Goal: Task Accomplishment & Management: Manage account settings

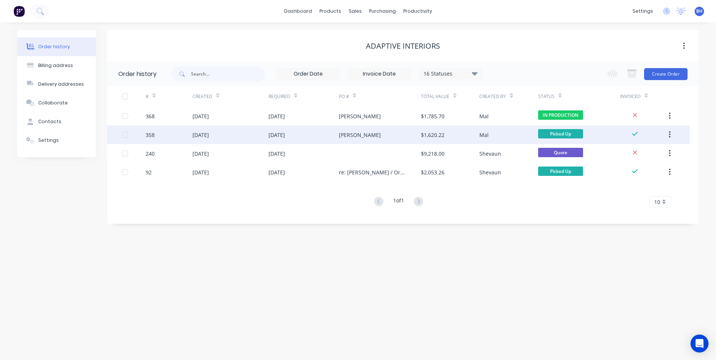
click at [388, 132] on div "[PERSON_NAME]" at bounding box center [380, 134] width 82 height 19
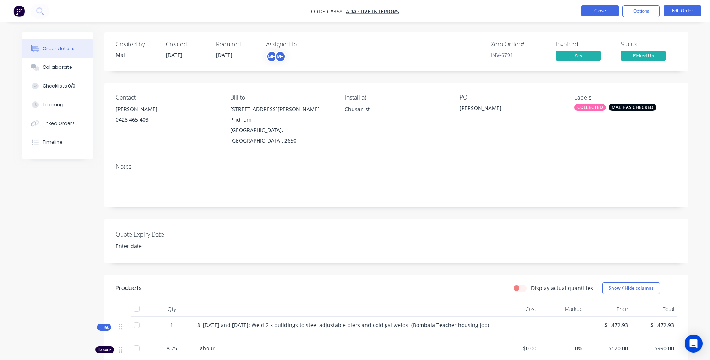
click at [601, 9] on button "Close" at bounding box center [599, 10] width 37 height 11
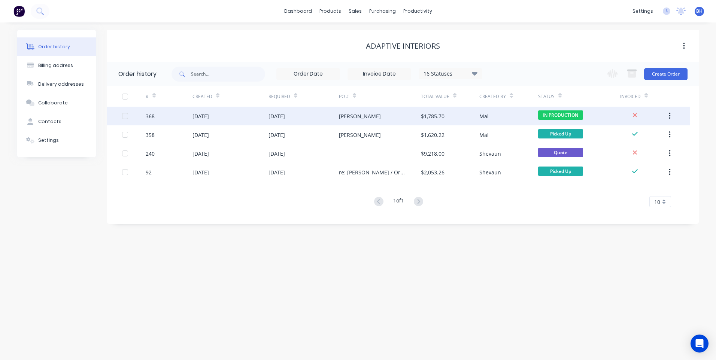
click at [388, 113] on div "[PERSON_NAME]" at bounding box center [380, 116] width 82 height 19
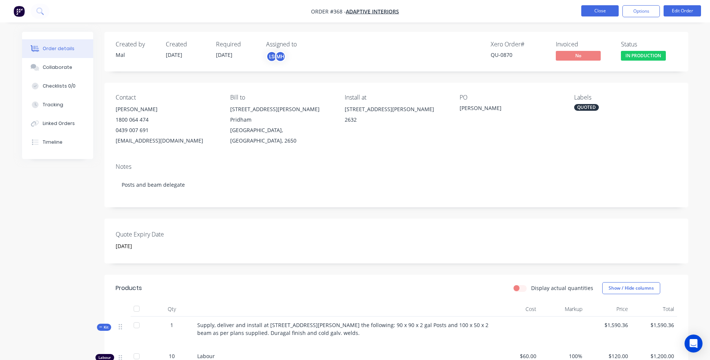
click at [595, 9] on button "Close" at bounding box center [599, 10] width 37 height 11
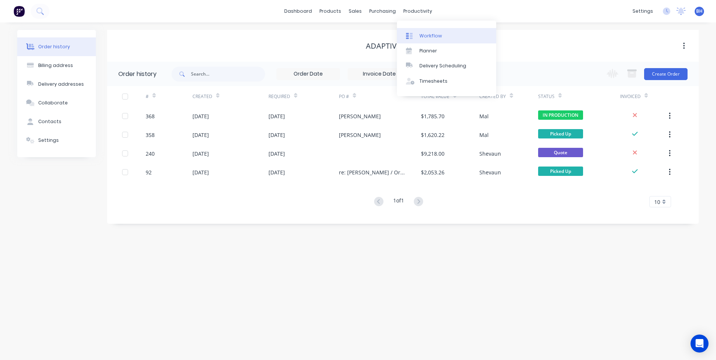
click at [425, 33] on div "Workflow" at bounding box center [430, 36] width 22 height 7
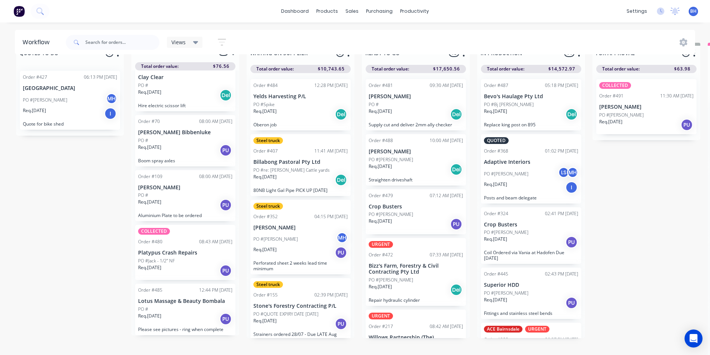
scroll to position [32, 0]
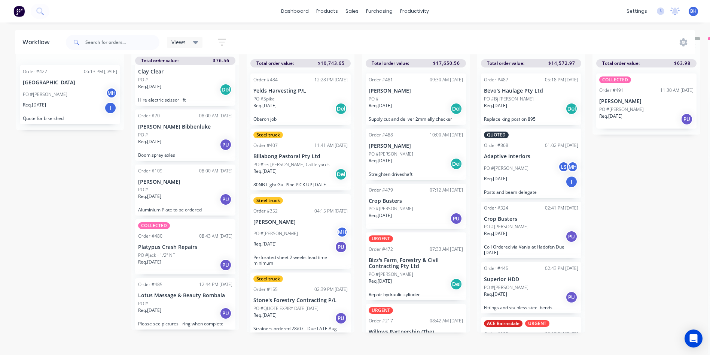
click at [202, 252] on div "PO #Jack - 1/2” NF" at bounding box center [185, 255] width 94 height 7
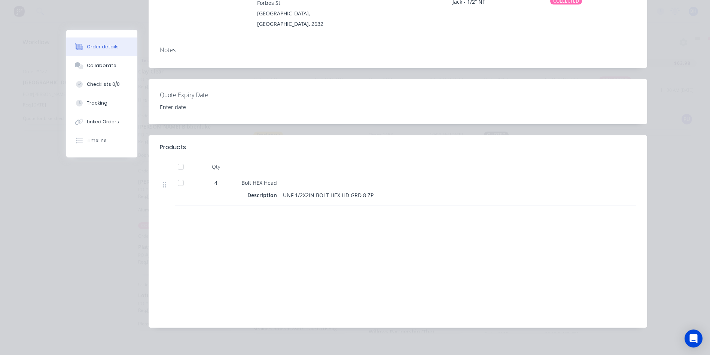
scroll to position [0, 0]
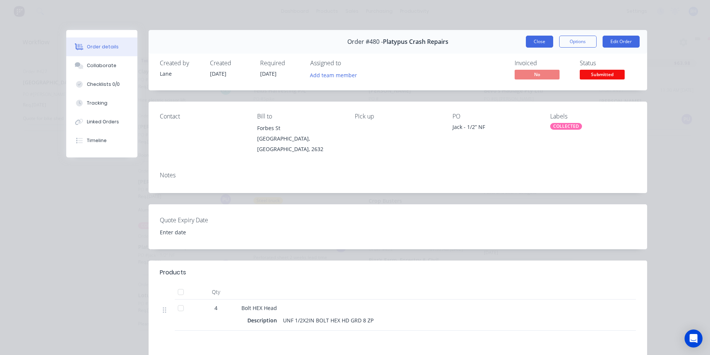
click at [540, 42] on button "Close" at bounding box center [539, 42] width 27 height 12
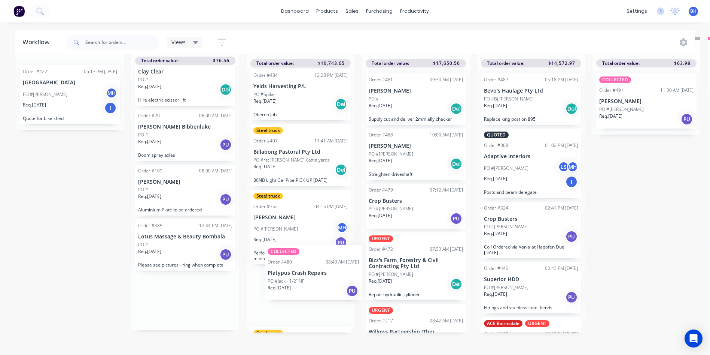
scroll to position [16, 0]
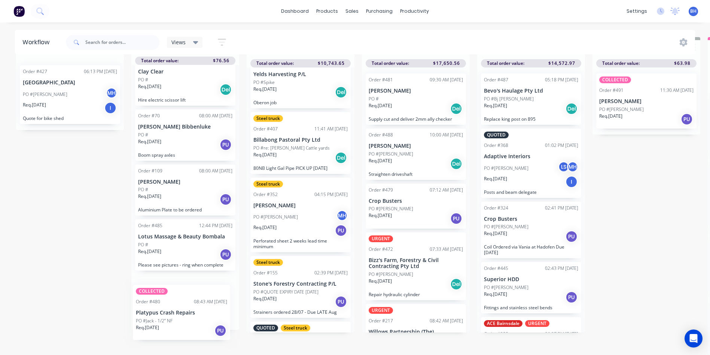
drag, startPoint x: 177, startPoint y: 240, endPoint x: 179, endPoint y: 311, distance: 71.9
click at [179, 311] on div "Order #492 11:52 AM [DATE] [PERSON_NAME] PO # LS Req. [DATE] PU Please cut 1 x …" at bounding box center [185, 197] width 108 height 265
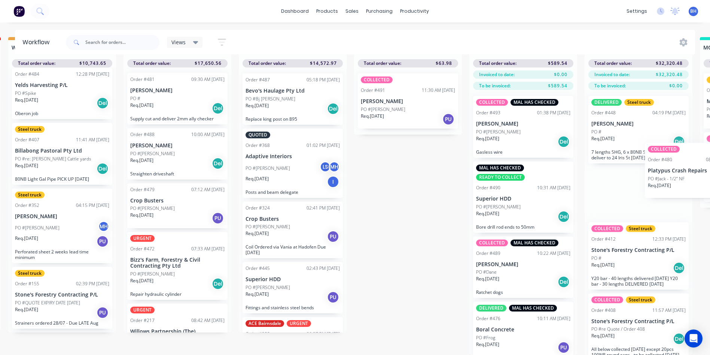
scroll to position [32, 270]
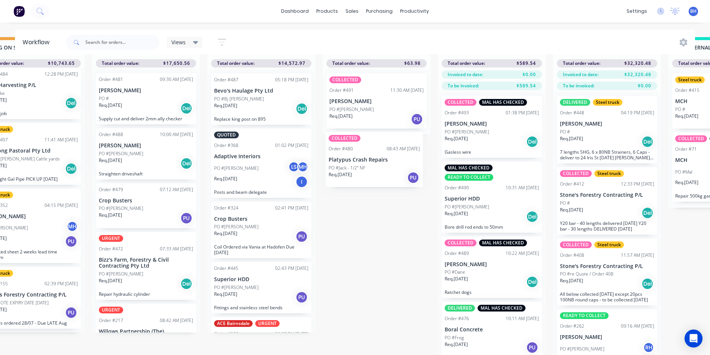
drag, startPoint x: 198, startPoint y: 294, endPoint x: 393, endPoint y: 155, distance: 238.7
click at [393, 155] on div "QUOTES TO DO 1 Status colour #273444 hex #273444 Save Cancel Notifications Emai…" at bounding box center [348, 195] width 1249 height 317
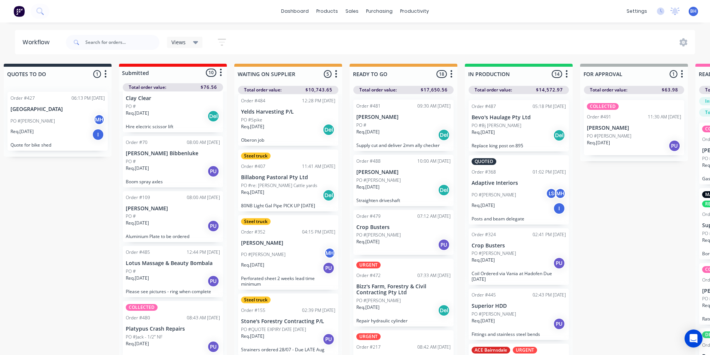
scroll to position [0, 0]
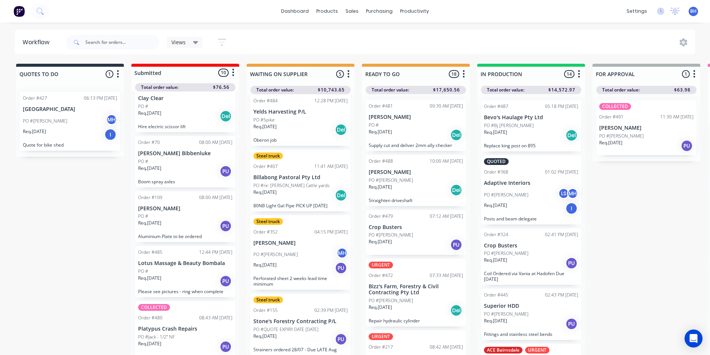
click at [164, 328] on p "Platypus Crash Repairs" at bounding box center [185, 328] width 94 height 6
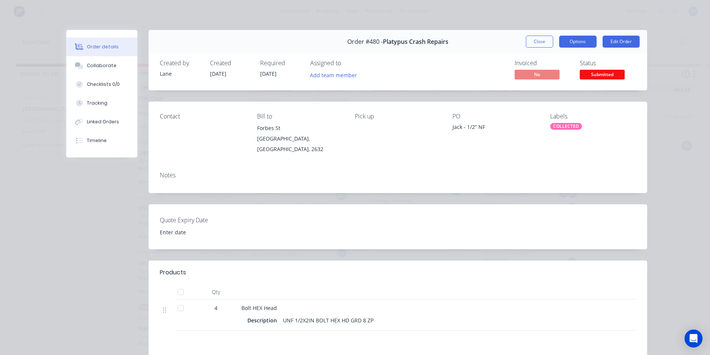
click at [575, 42] on button "Options" at bounding box center [577, 42] width 37 height 12
click at [539, 18] on div "Order details Collaborate Checklists 0/0 Tracking Linked Orders Timeline Order …" at bounding box center [355, 177] width 710 height 355
click at [533, 38] on button "Close" at bounding box center [539, 42] width 27 height 12
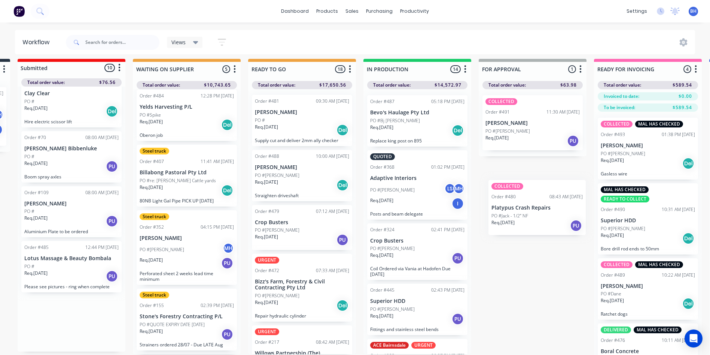
scroll to position [5, 117]
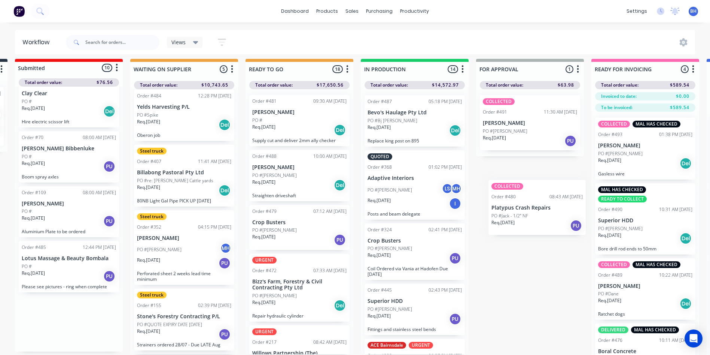
drag, startPoint x: 188, startPoint y: 323, endPoint x: 544, endPoint y: 201, distance: 375.8
click at [544, 201] on div "QUOTES TO DO 1 Status colour #273444 hex #273444 Save Cancel Notifications Emai…" at bounding box center [502, 217] width 1249 height 317
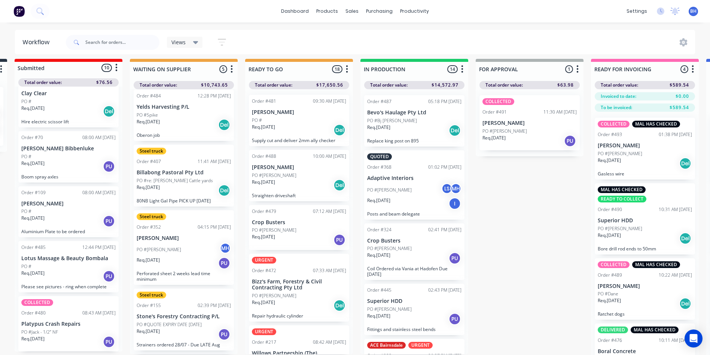
scroll to position [32, 117]
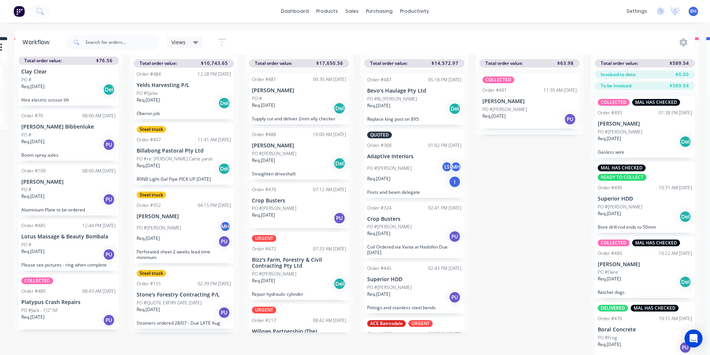
click at [650, 341] on div "Req. [DATE] PU" at bounding box center [645, 347] width 94 height 13
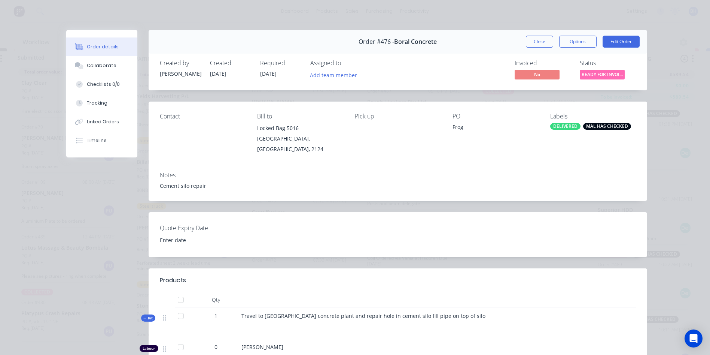
scroll to position [0, 117]
click at [618, 38] on button "Edit Order" at bounding box center [621, 42] width 37 height 12
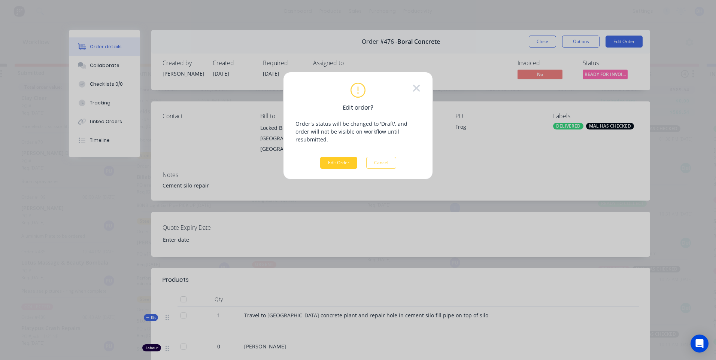
click at [339, 157] on button "Edit Order" at bounding box center [338, 163] width 37 height 12
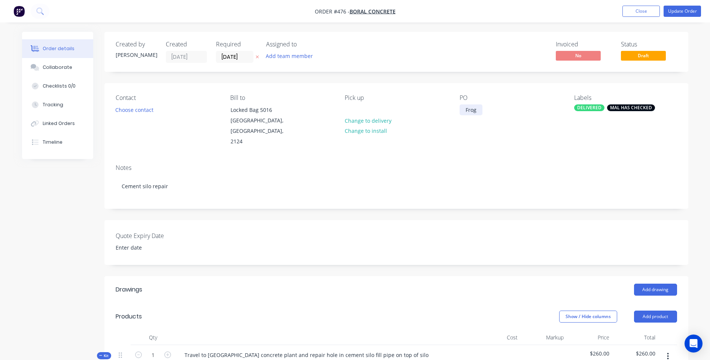
click at [481, 107] on div "Frog" at bounding box center [471, 109] width 23 height 11
click at [140, 109] on button "Choose contact" at bounding box center [134, 109] width 46 height 10
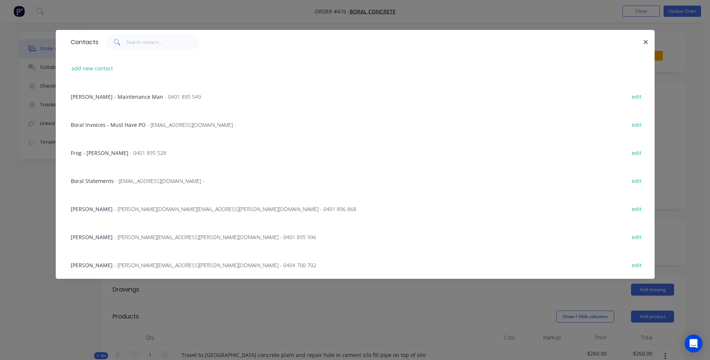
click at [151, 207] on span "- [PERSON_NAME][DOMAIN_NAME][EMAIL_ADDRESS][PERSON_NAME][DOMAIN_NAME] - 0401 89…" at bounding box center [235, 209] width 242 height 7
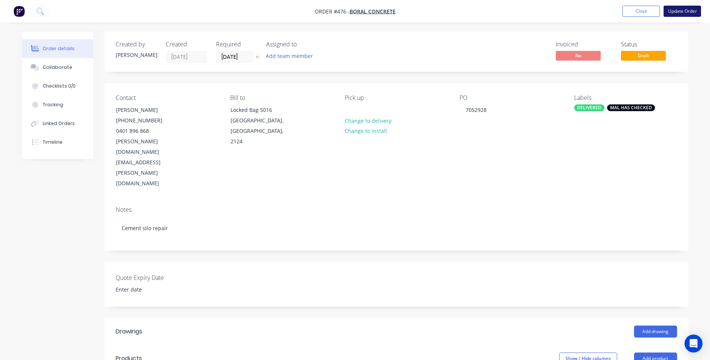
click at [672, 9] on button "Update Order" at bounding box center [682, 11] width 37 height 11
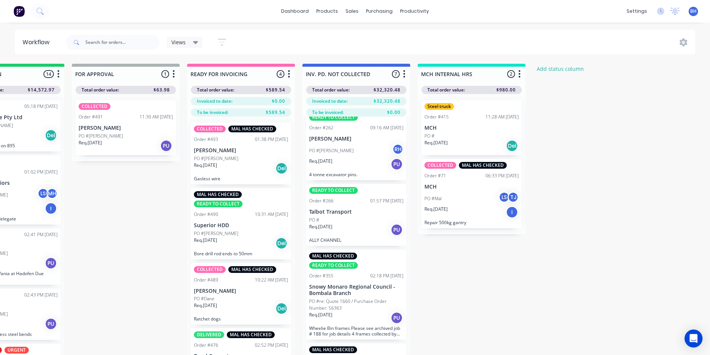
scroll to position [258, 0]
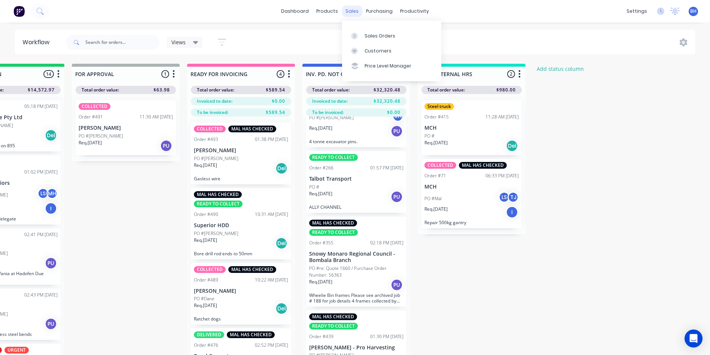
click at [352, 10] on div "sales" at bounding box center [352, 11] width 21 height 11
click at [380, 51] on div "Customers" at bounding box center [378, 51] width 27 height 7
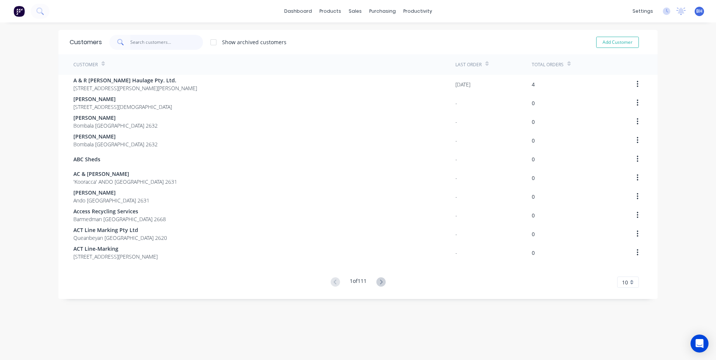
click at [133, 39] on input "text" at bounding box center [166, 42] width 73 height 15
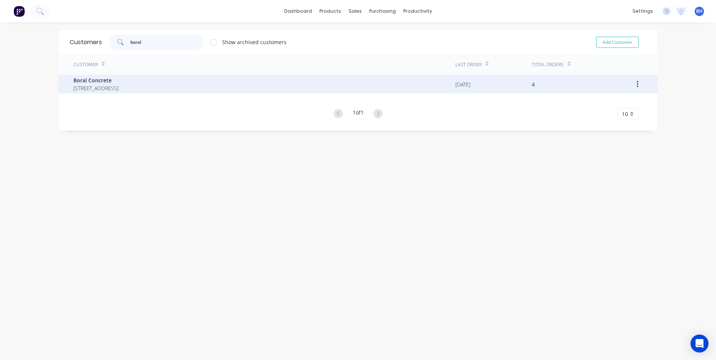
type input "boral"
click at [118, 85] on span "[STREET_ADDRESS]" at bounding box center [95, 88] width 45 height 8
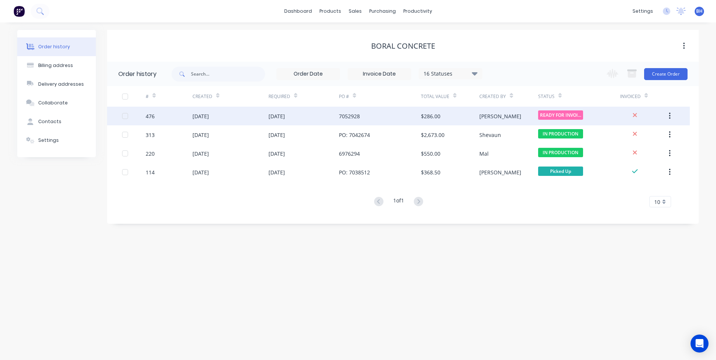
click at [369, 110] on div "7052928" at bounding box center [380, 116] width 82 height 19
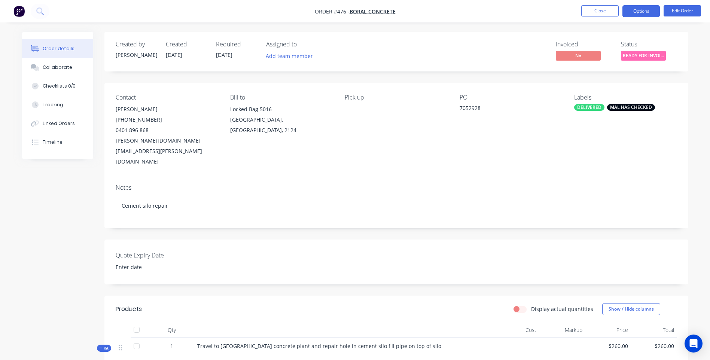
click at [637, 15] on button "Options" at bounding box center [641, 11] width 37 height 12
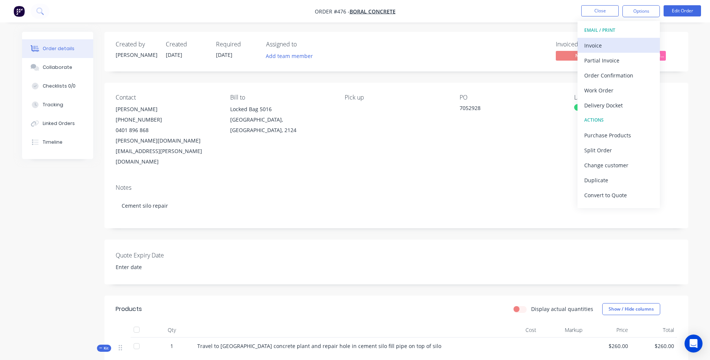
click at [593, 45] on div "Invoice" at bounding box center [618, 45] width 69 height 11
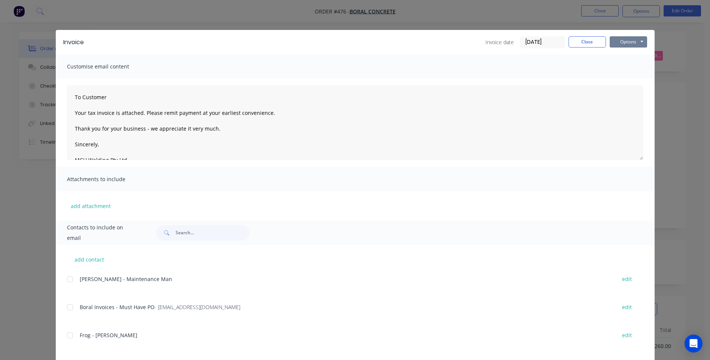
click at [629, 37] on button "Options" at bounding box center [628, 41] width 37 height 11
click at [623, 53] on button "Preview" at bounding box center [634, 55] width 48 height 12
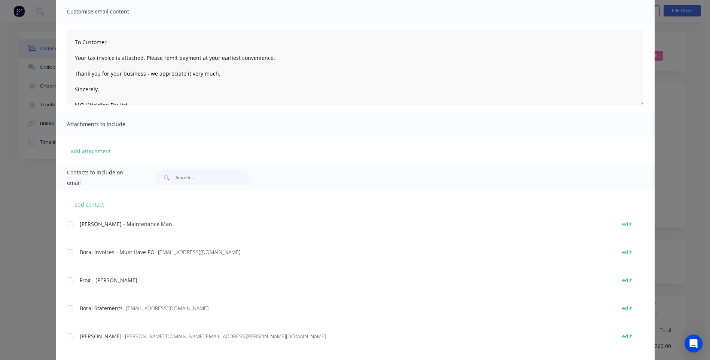
scroll to position [121, 0]
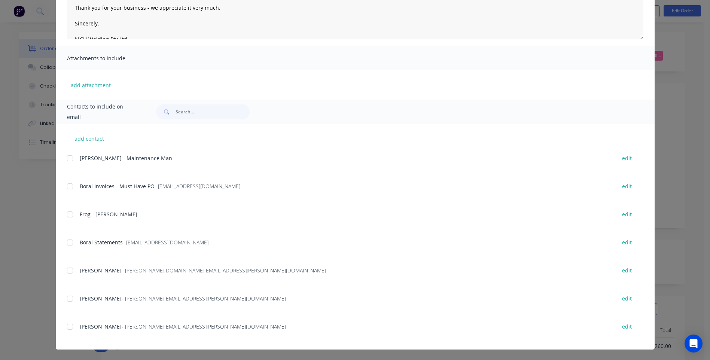
click at [64, 271] on div at bounding box center [70, 270] width 15 height 15
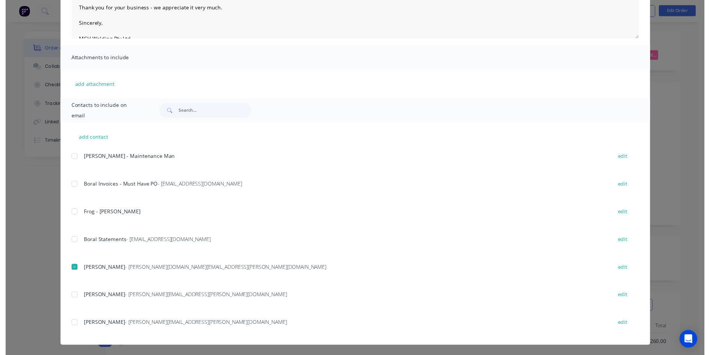
scroll to position [0, 0]
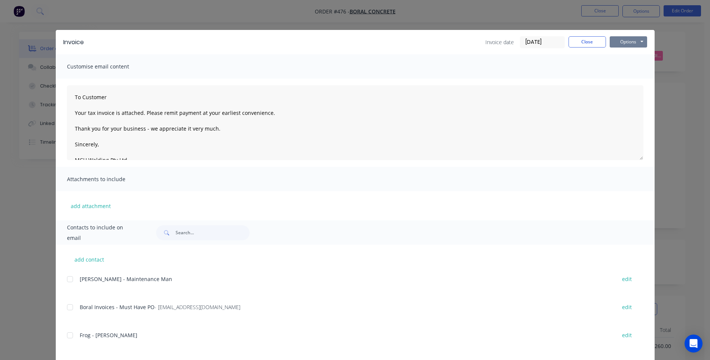
click at [634, 42] on button "Options" at bounding box center [628, 41] width 37 height 11
click at [629, 78] on button "Email" at bounding box center [634, 80] width 48 height 12
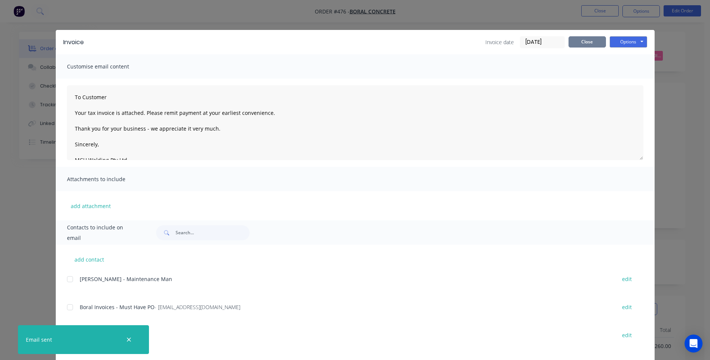
click at [577, 41] on button "Close" at bounding box center [587, 41] width 37 height 11
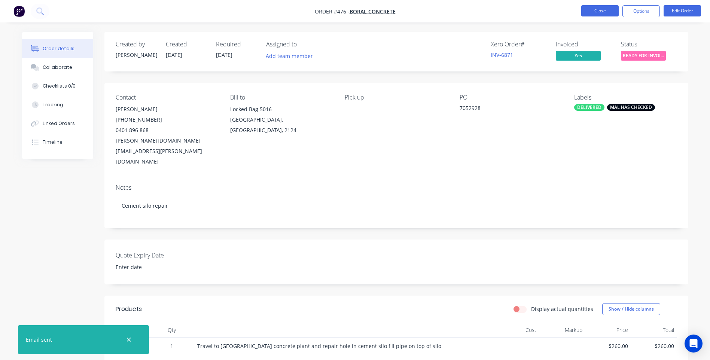
click at [595, 11] on button "Close" at bounding box center [599, 10] width 37 height 11
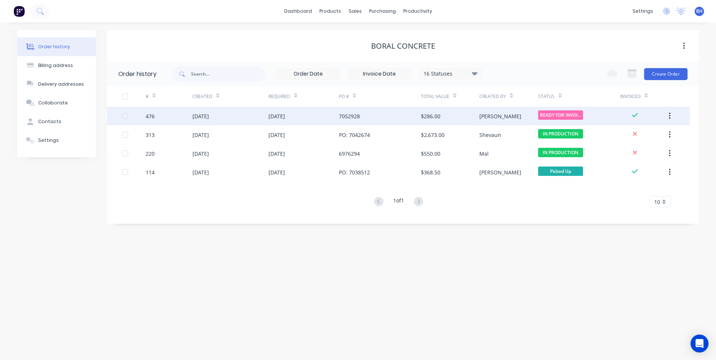
click at [526, 115] on div "[PERSON_NAME]" at bounding box center [508, 116] width 58 height 19
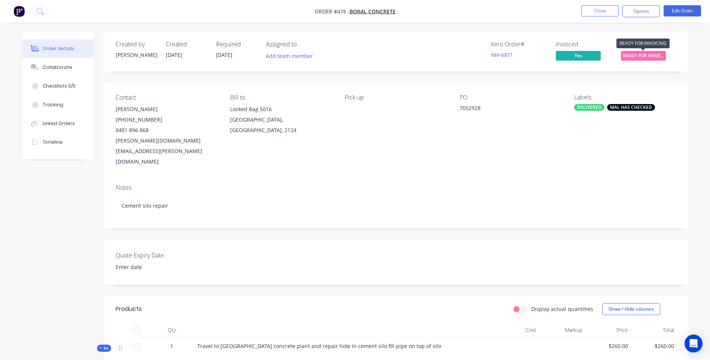
click at [647, 51] on span "READY FOR INVOI..." at bounding box center [643, 55] width 45 height 9
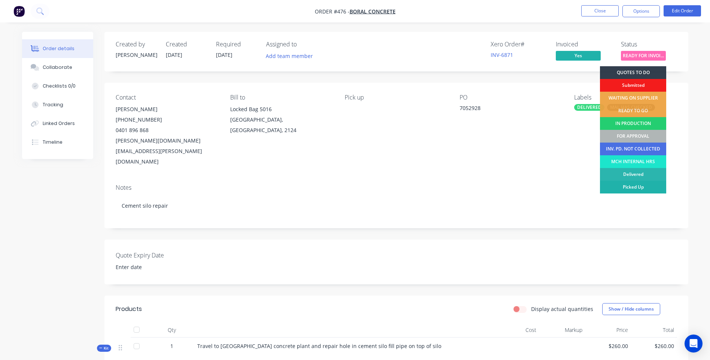
click at [639, 185] on div "Picked Up" at bounding box center [633, 187] width 66 height 13
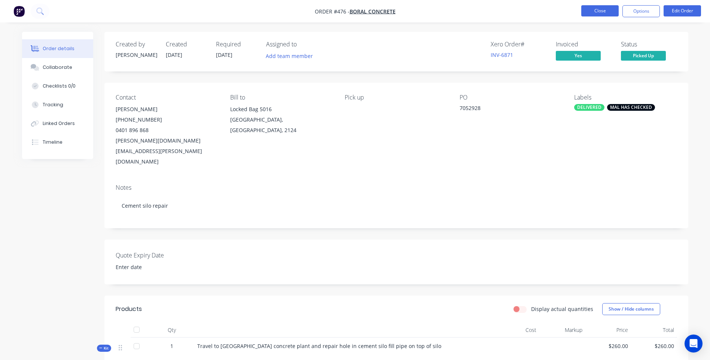
click at [600, 7] on button "Close" at bounding box center [599, 10] width 37 height 11
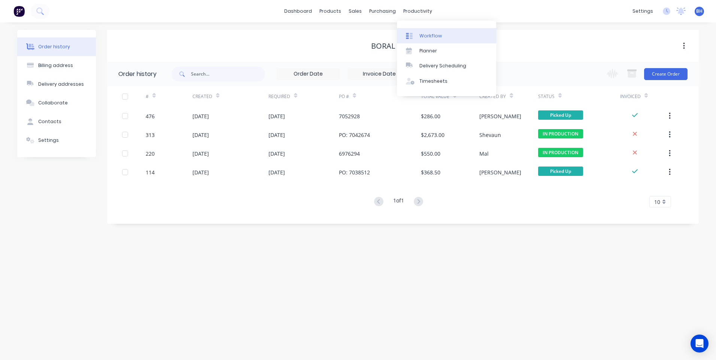
click at [426, 36] on div "Workflow" at bounding box center [430, 36] width 22 height 7
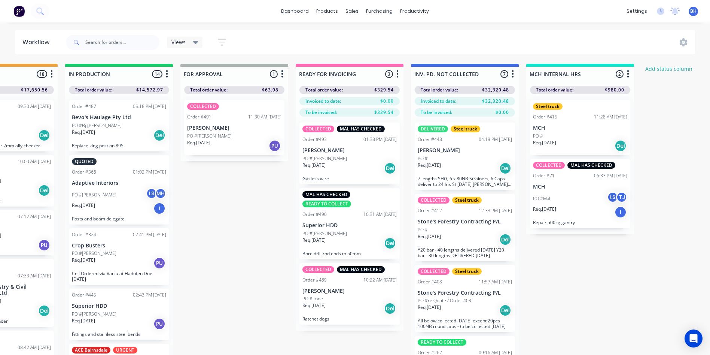
scroll to position [0, 417]
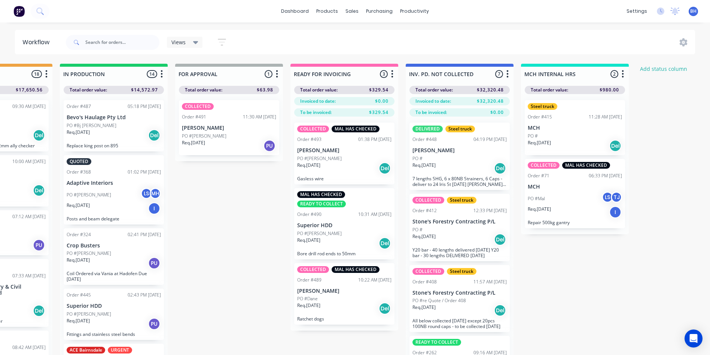
click at [347, 162] on div "Req. [DATE] Del" at bounding box center [344, 168] width 94 height 13
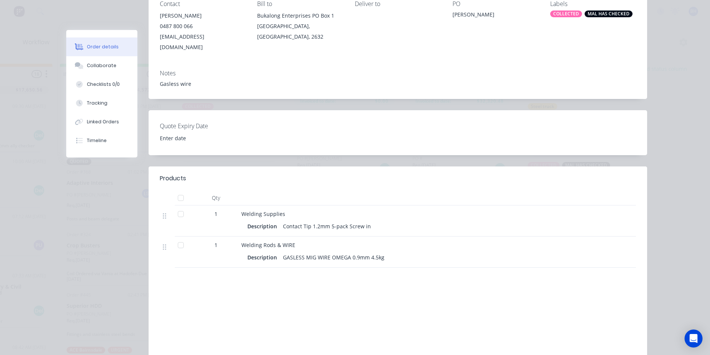
scroll to position [0, 0]
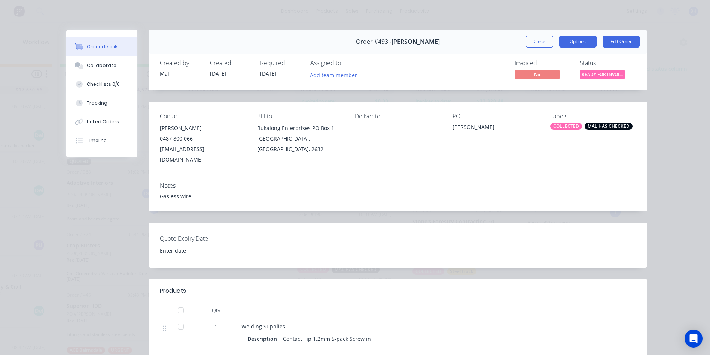
click at [576, 45] on button "Options" at bounding box center [577, 42] width 37 height 12
click at [578, 22] on div "Order details Collaborate Checklists 0/0 Tracking Linked Orders Timeline Order …" at bounding box center [355, 177] width 710 height 355
click at [612, 39] on button "Edit Order" at bounding box center [621, 42] width 37 height 12
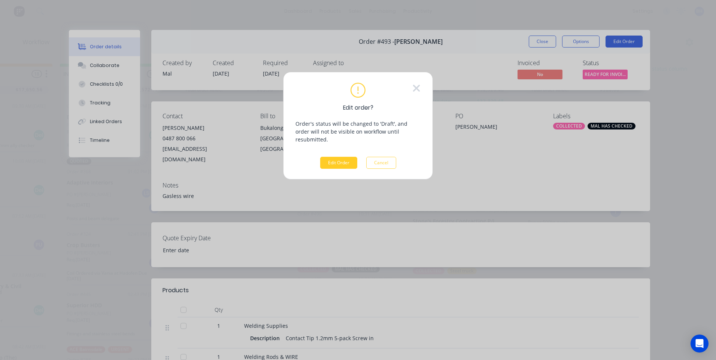
click at [339, 157] on button "Edit Order" at bounding box center [338, 163] width 37 height 12
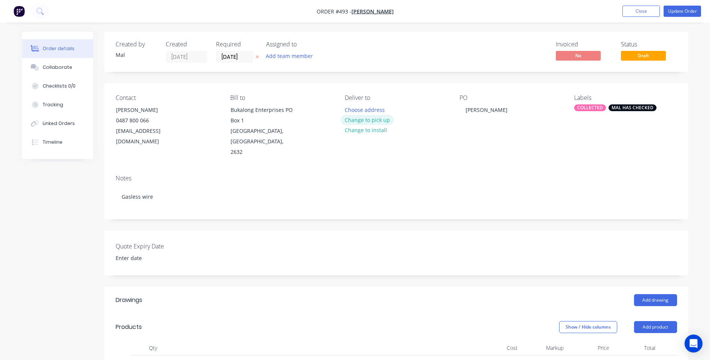
click at [355, 118] on button "Change to pick up" at bounding box center [367, 120] width 53 height 10
click at [675, 8] on button "Update Order" at bounding box center [682, 11] width 37 height 11
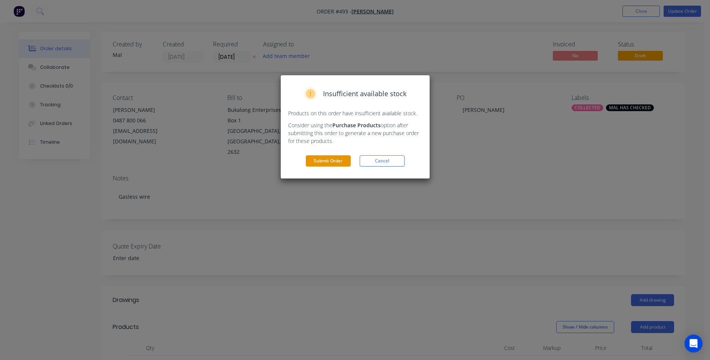
click at [333, 159] on button "Submit Order" at bounding box center [328, 160] width 45 height 11
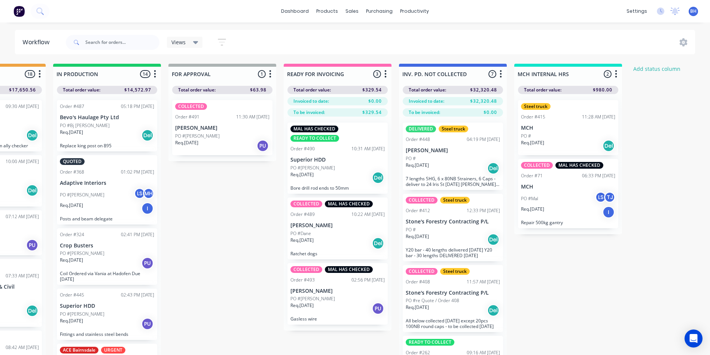
scroll to position [0, 516]
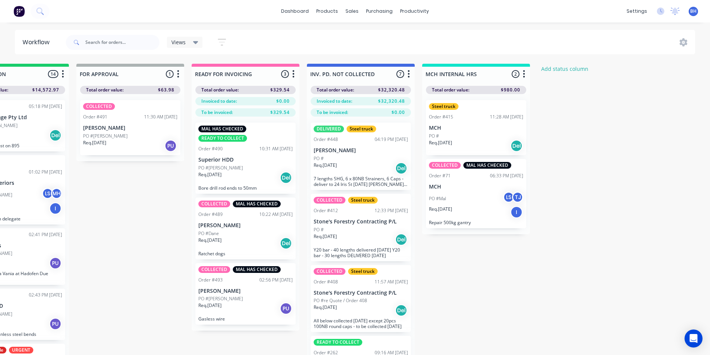
click at [240, 295] on div "PO #[PERSON_NAME]" at bounding box center [245, 298] width 94 height 7
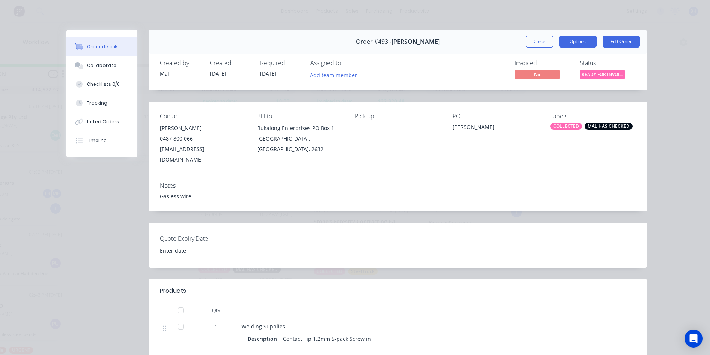
click at [583, 44] on button "Options" at bounding box center [577, 42] width 37 height 12
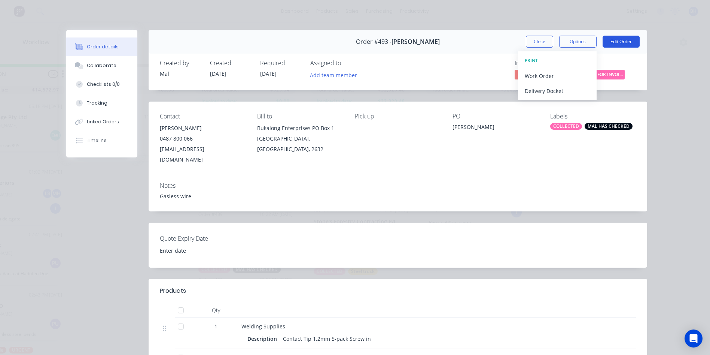
click at [617, 42] on button "Edit Order" at bounding box center [621, 42] width 37 height 12
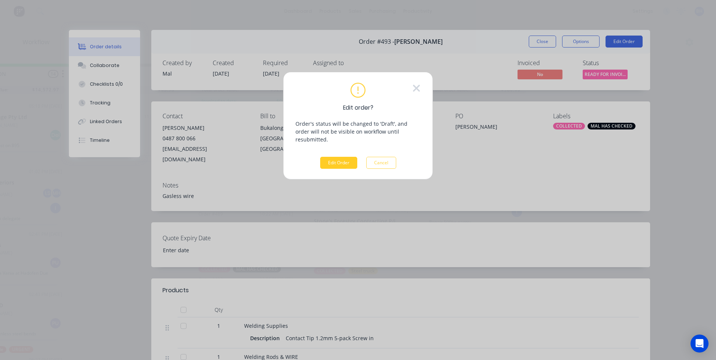
click at [338, 157] on button "Edit Order" at bounding box center [338, 163] width 37 height 12
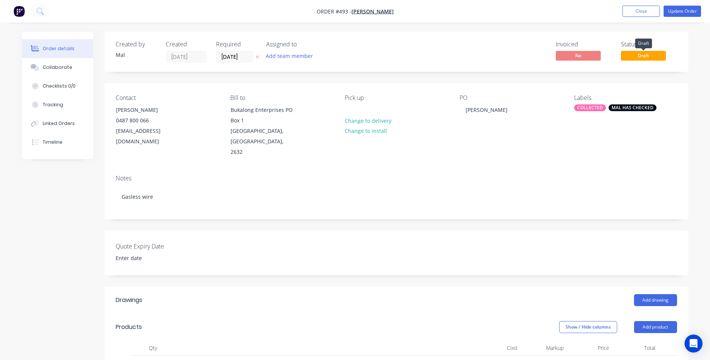
click at [633, 57] on span "Draft" at bounding box center [643, 55] width 45 height 9
click at [653, 56] on span "Draft" at bounding box center [643, 55] width 45 height 9
click at [645, 57] on span "Draft" at bounding box center [643, 55] width 45 height 9
click at [685, 9] on button "Update Order" at bounding box center [682, 11] width 37 height 11
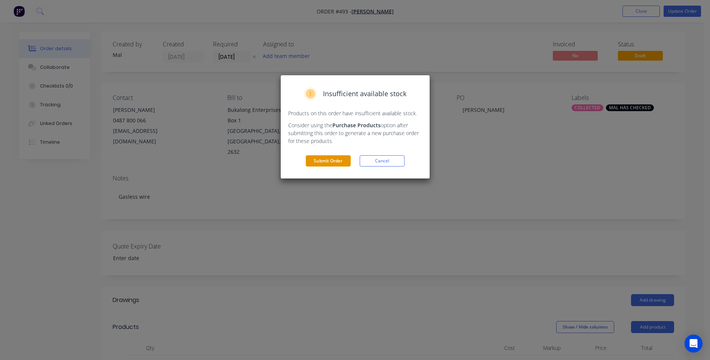
click at [323, 160] on button "Submit Order" at bounding box center [328, 160] width 45 height 11
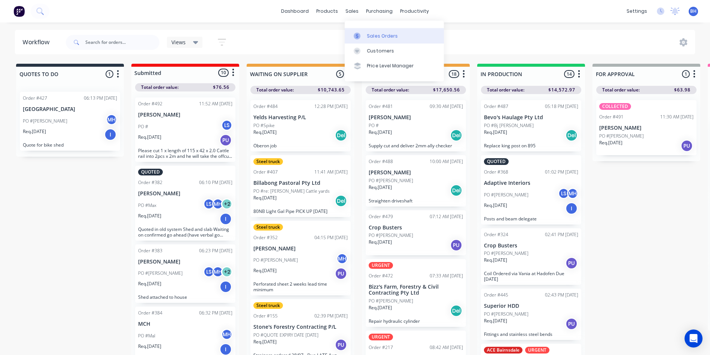
click at [373, 33] on div "Sales Orders" at bounding box center [382, 36] width 31 height 7
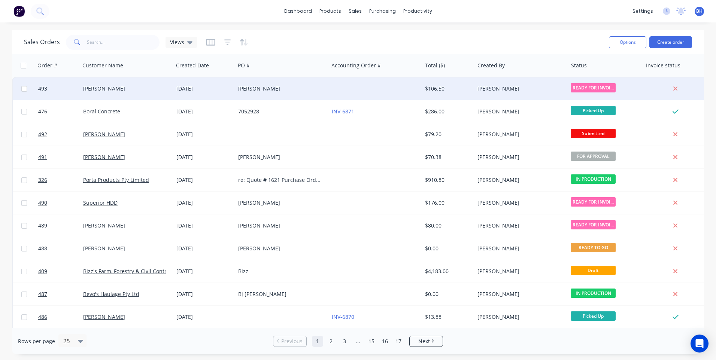
click at [272, 88] on div "[PERSON_NAME]" at bounding box center [279, 88] width 83 height 7
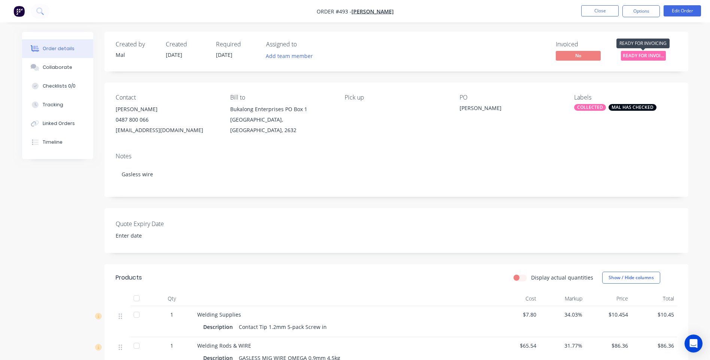
click at [636, 56] on span "READY FOR INVOI..." at bounding box center [643, 55] width 45 height 9
click at [611, 31] on div "Order details Collaborate Checklists 0/0 Tracking Linked Orders Timeline Order …" at bounding box center [355, 251] width 710 height 502
click at [630, 13] on button "Options" at bounding box center [641, 11] width 37 height 12
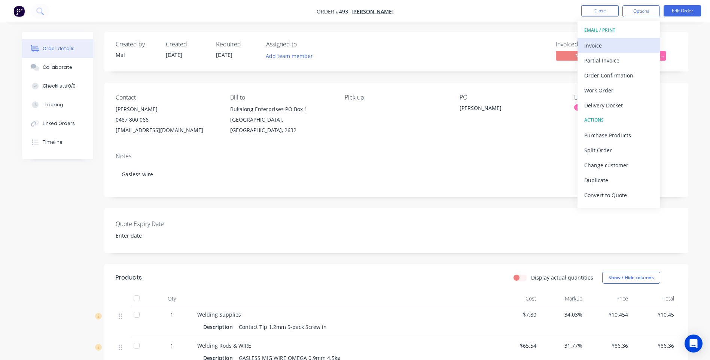
click at [601, 44] on div "Invoice" at bounding box center [618, 45] width 69 height 11
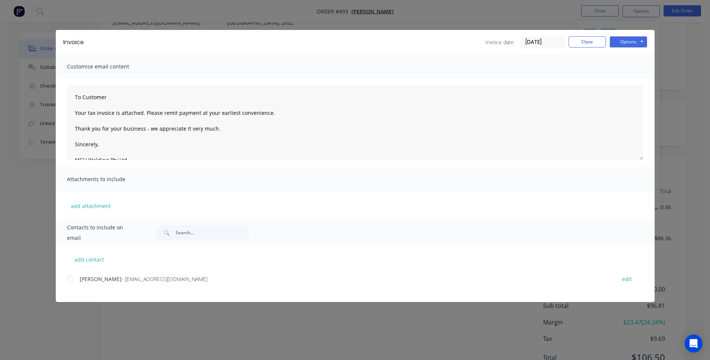
scroll to position [112, 0]
drag, startPoint x: 68, startPoint y: 280, endPoint x: 142, endPoint y: 280, distance: 74.1
click at [71, 280] on div at bounding box center [70, 279] width 15 height 15
click at [622, 45] on button "Options" at bounding box center [628, 41] width 37 height 11
click at [622, 53] on button "Preview" at bounding box center [634, 55] width 48 height 12
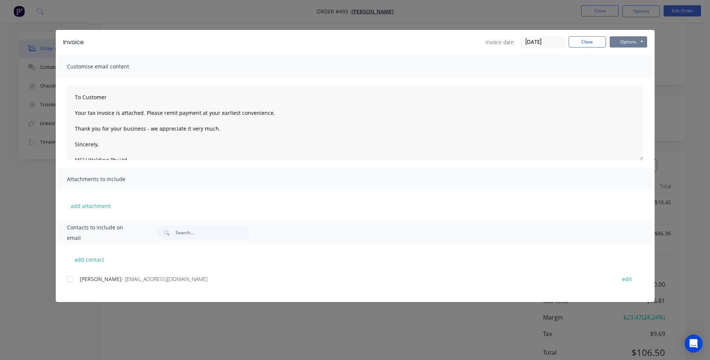
click at [632, 40] on button "Options" at bounding box center [628, 41] width 37 height 11
click at [628, 79] on button "Email" at bounding box center [634, 80] width 48 height 12
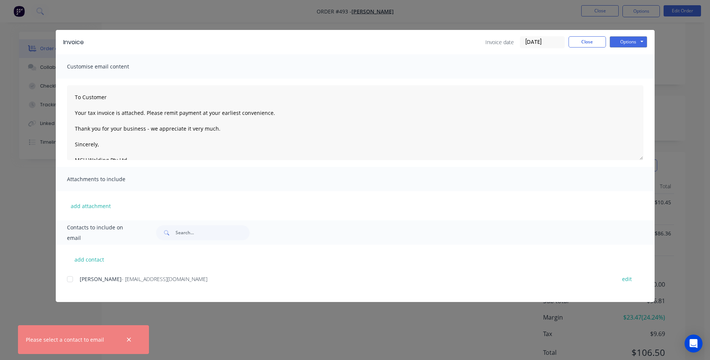
click at [69, 283] on div at bounding box center [70, 279] width 15 height 15
click at [630, 40] on button "Options" at bounding box center [628, 41] width 37 height 11
click at [627, 80] on button "Email" at bounding box center [634, 80] width 48 height 12
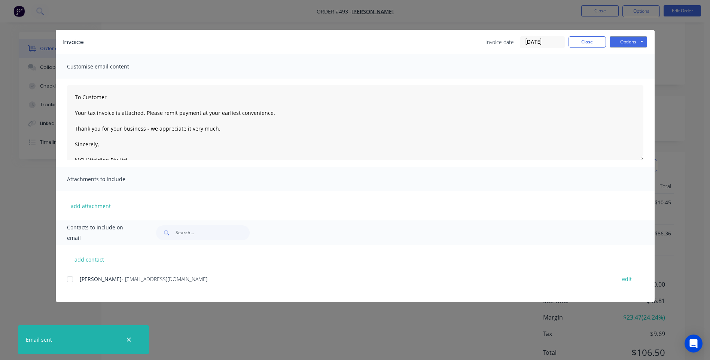
click at [588, 7] on div "Invoice Invoice date [DATE] Close Options Preview Print Email Customise email c…" at bounding box center [355, 180] width 710 height 360
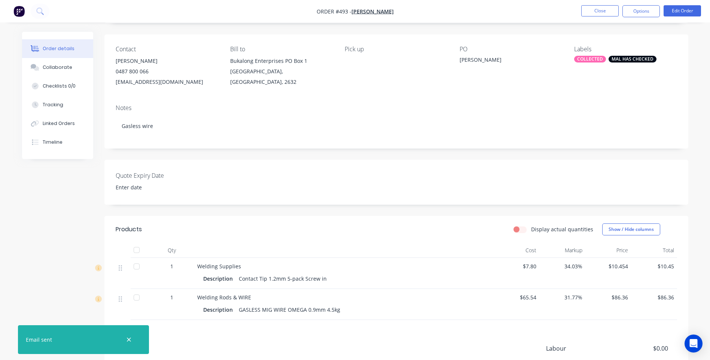
scroll to position [0, 0]
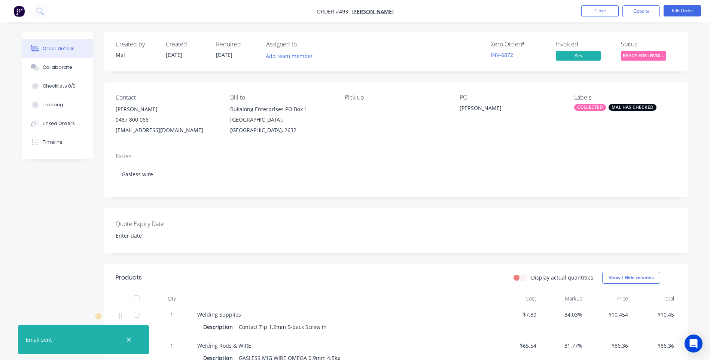
click at [649, 52] on span "READY FOR INVOI..." at bounding box center [643, 55] width 45 height 9
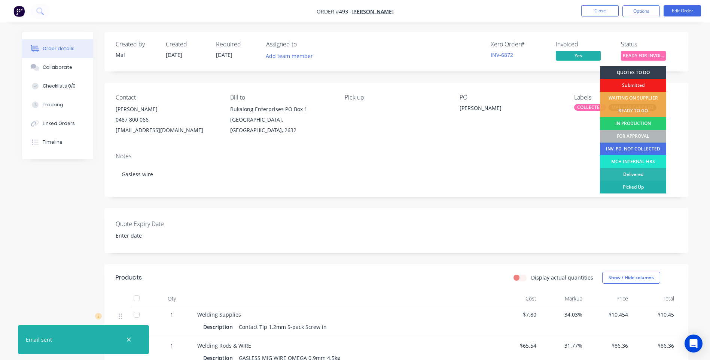
click at [637, 186] on div "Picked Up" at bounding box center [633, 187] width 66 height 13
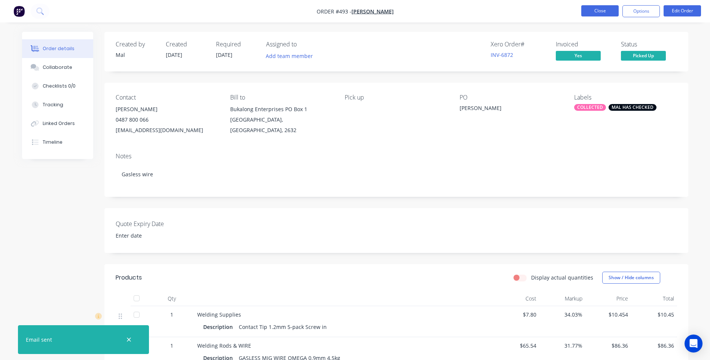
click at [594, 11] on button "Close" at bounding box center [599, 10] width 37 height 11
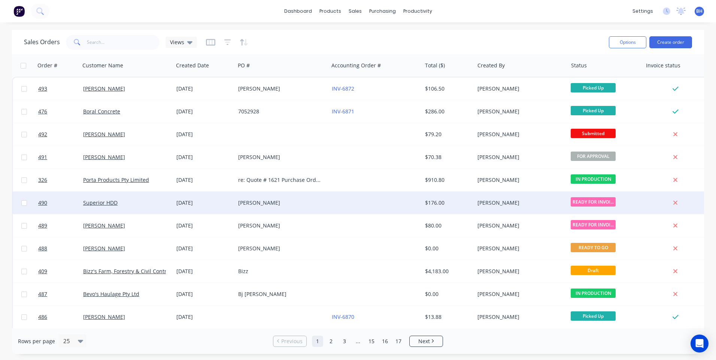
click at [349, 200] on div at bounding box center [375, 203] width 93 height 22
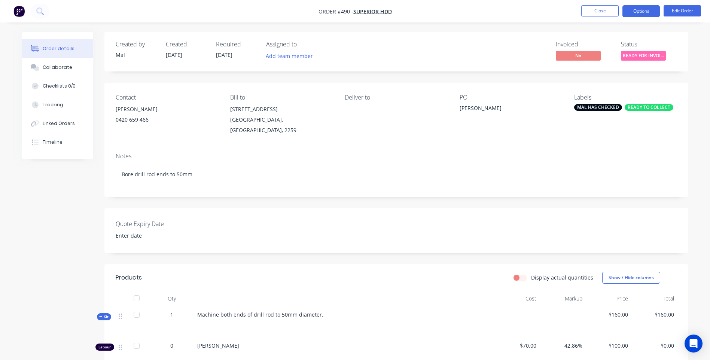
click at [641, 9] on button "Options" at bounding box center [641, 11] width 37 height 12
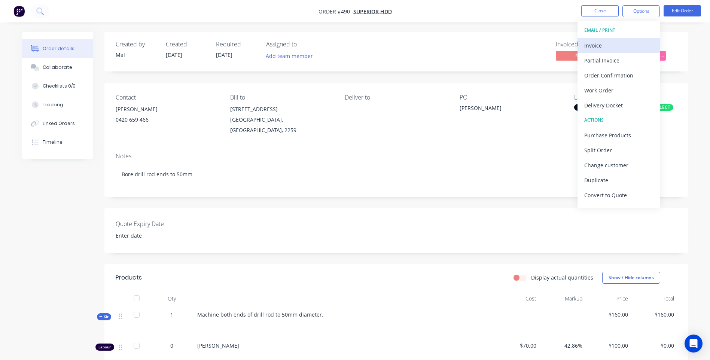
click at [601, 42] on div "Invoice" at bounding box center [618, 45] width 69 height 11
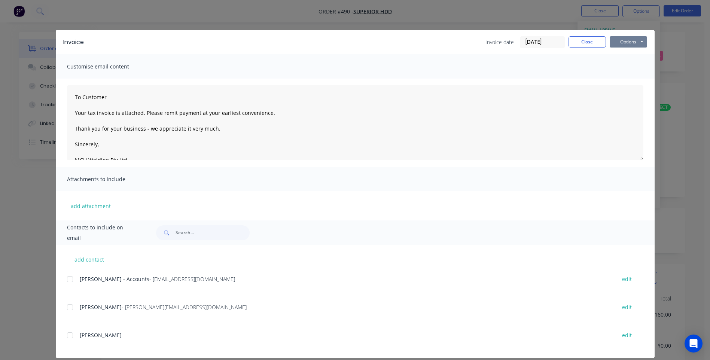
click at [632, 37] on button "Options" at bounding box center [628, 41] width 37 height 11
click at [622, 52] on button "Preview" at bounding box center [634, 55] width 48 height 12
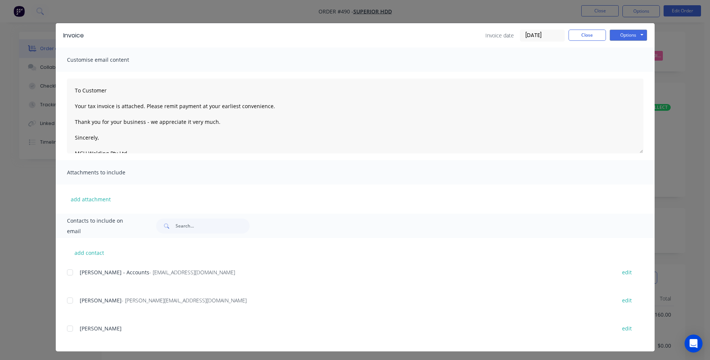
scroll to position [9, 0]
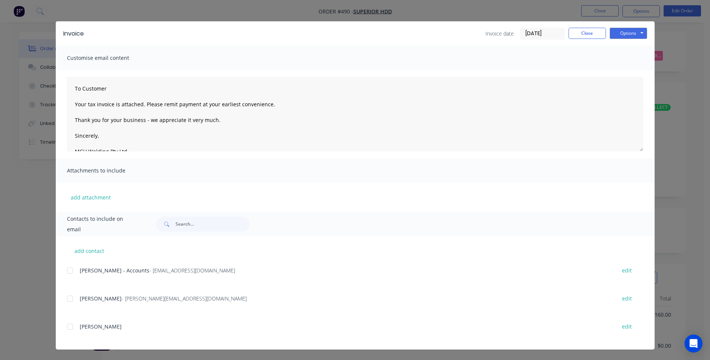
click at [64, 328] on div at bounding box center [70, 326] width 15 height 15
click at [621, 36] on button "Options" at bounding box center [628, 33] width 37 height 11
click at [624, 71] on button "Email" at bounding box center [634, 71] width 48 height 12
click at [64, 300] on div at bounding box center [70, 298] width 15 height 15
click at [630, 32] on button "Options" at bounding box center [628, 33] width 37 height 11
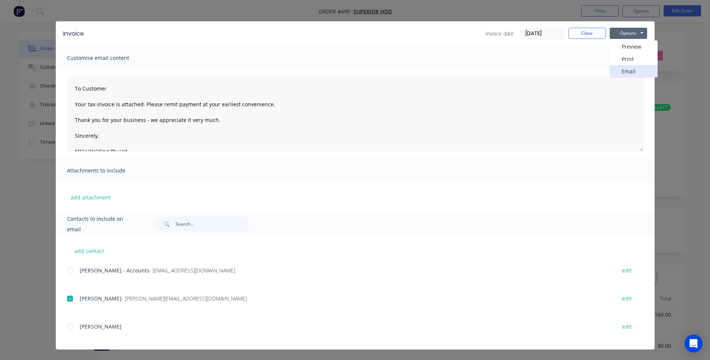
click at [626, 70] on button "Email" at bounding box center [634, 71] width 48 height 12
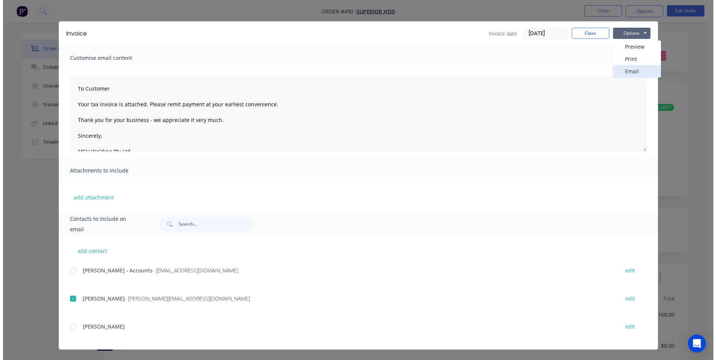
scroll to position [0, 0]
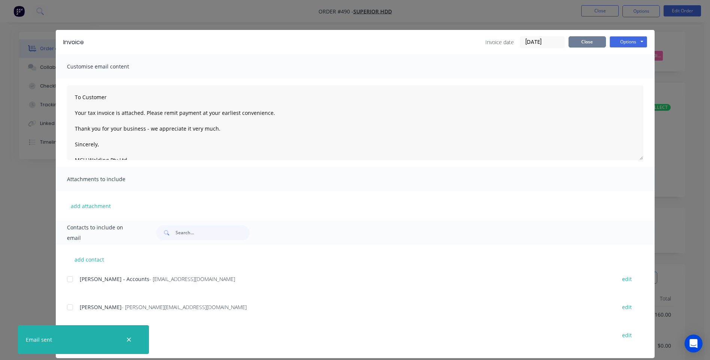
click at [572, 39] on button "Close" at bounding box center [587, 41] width 37 height 11
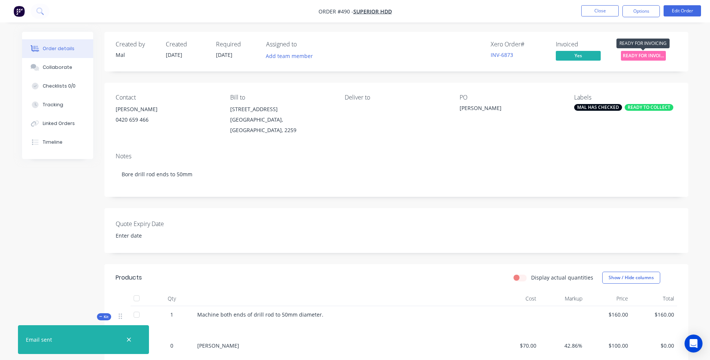
click at [638, 54] on span "READY FOR INVOI..." at bounding box center [643, 55] width 45 height 9
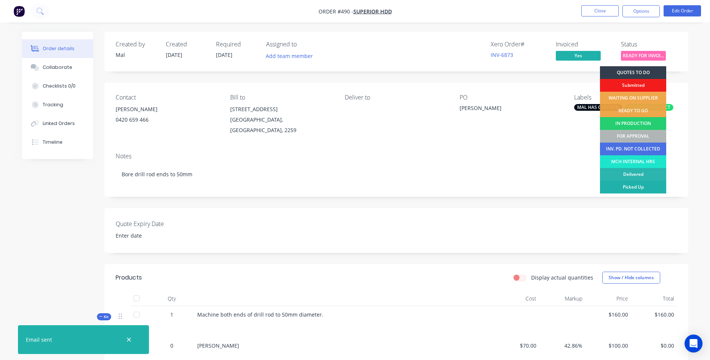
click at [628, 185] on div "Picked Up" at bounding box center [633, 187] width 66 height 13
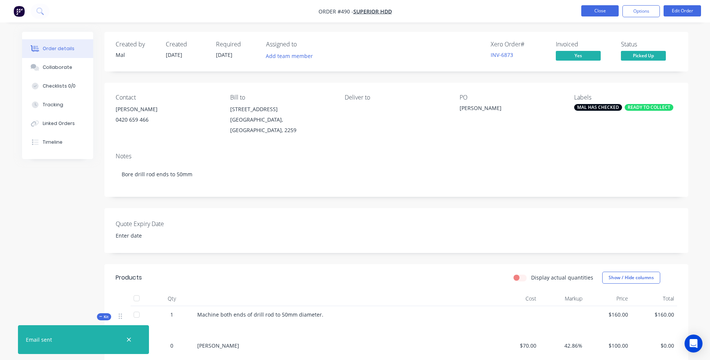
click at [591, 9] on button "Close" at bounding box center [599, 10] width 37 height 11
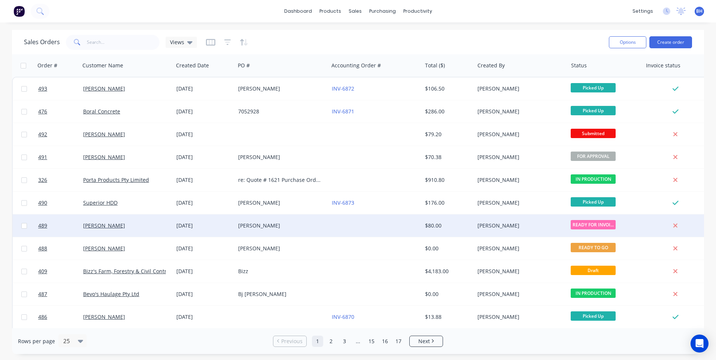
click at [321, 219] on div "[PERSON_NAME]" at bounding box center [281, 226] width 93 height 22
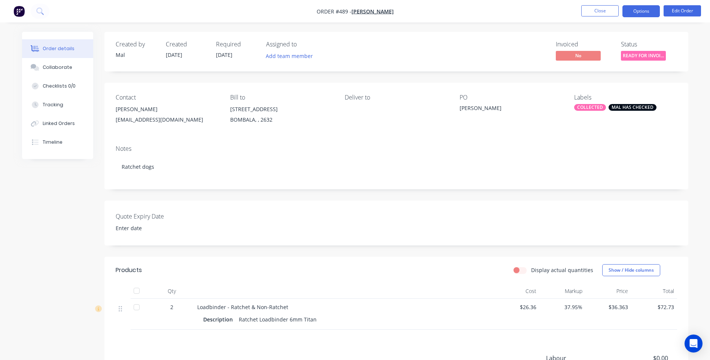
click at [648, 10] on button "Options" at bounding box center [641, 11] width 37 height 12
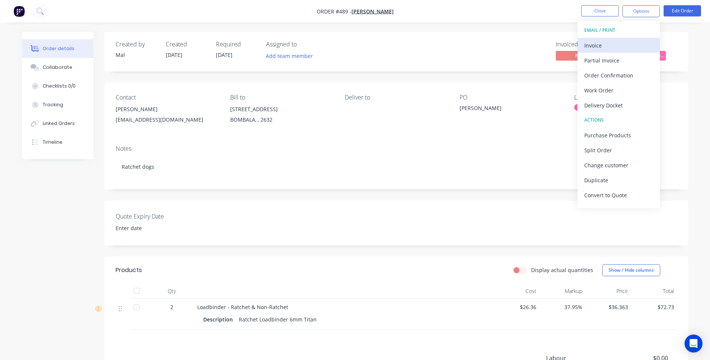
click at [601, 43] on div "Invoice" at bounding box center [618, 45] width 69 height 11
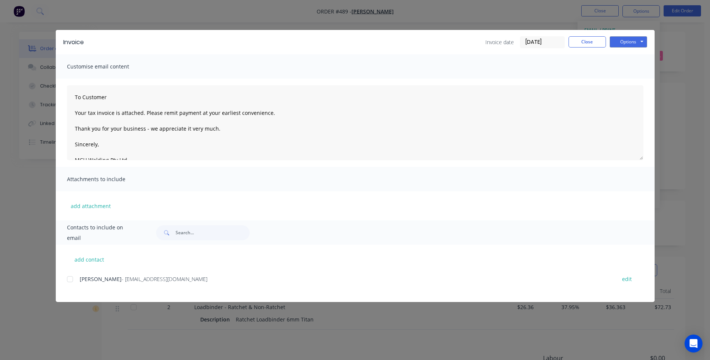
click at [68, 282] on div at bounding box center [70, 279] width 15 height 15
click at [626, 43] on button "Options" at bounding box center [628, 41] width 37 height 11
click at [625, 54] on button "Preview" at bounding box center [634, 55] width 48 height 12
click at [73, 280] on div at bounding box center [70, 279] width 15 height 15
click at [640, 41] on button "Options" at bounding box center [628, 41] width 37 height 11
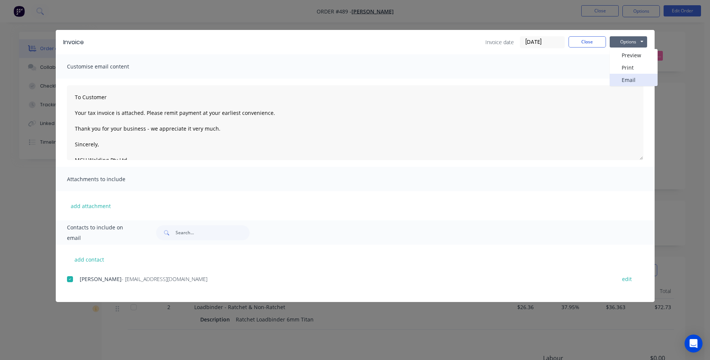
click at [633, 78] on button "Email" at bounding box center [634, 80] width 48 height 12
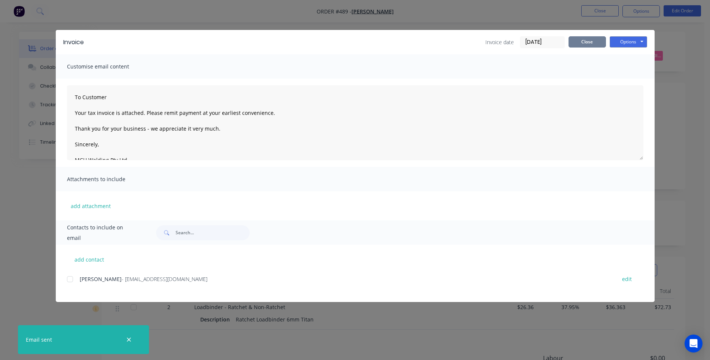
click at [581, 38] on button "Close" at bounding box center [587, 41] width 37 height 11
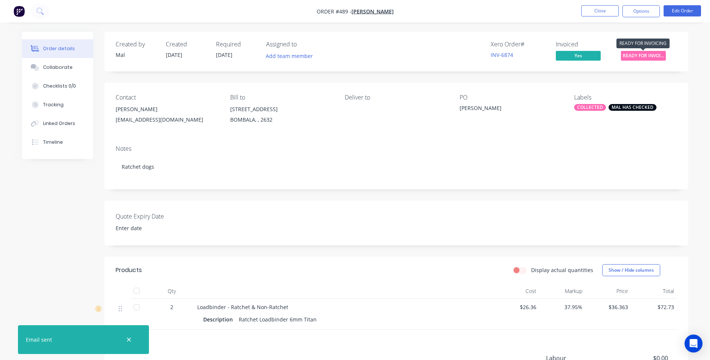
click at [643, 58] on span "READY FOR INVOI..." at bounding box center [643, 55] width 45 height 9
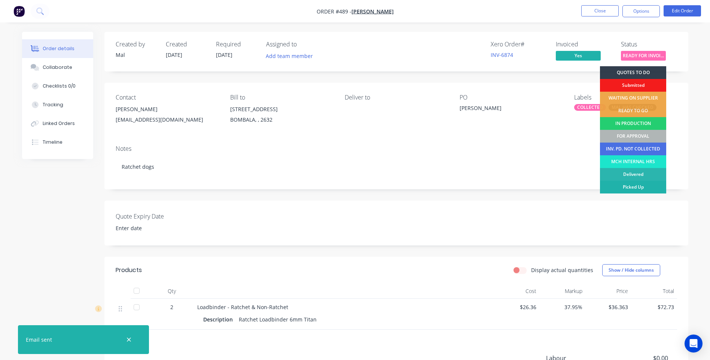
click at [626, 184] on div "Picked Up" at bounding box center [633, 187] width 66 height 13
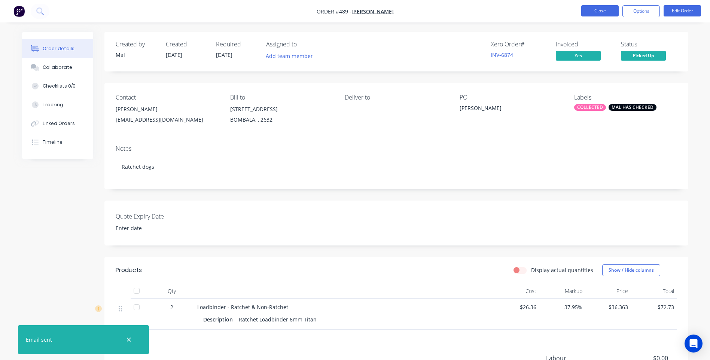
click at [597, 9] on button "Close" at bounding box center [599, 10] width 37 height 11
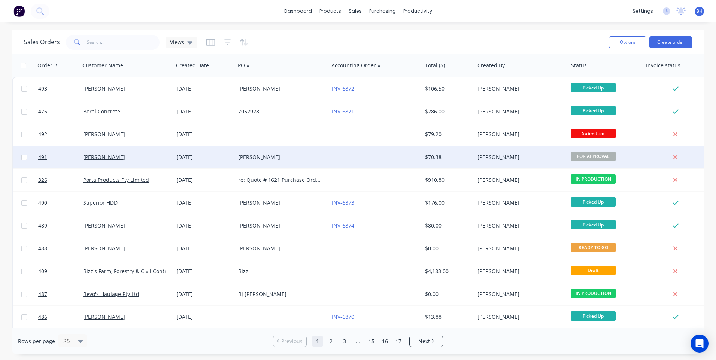
click at [381, 157] on div at bounding box center [375, 157] width 93 height 22
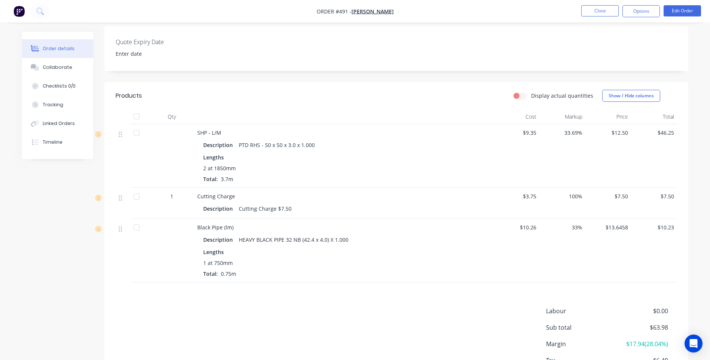
scroll to position [187, 0]
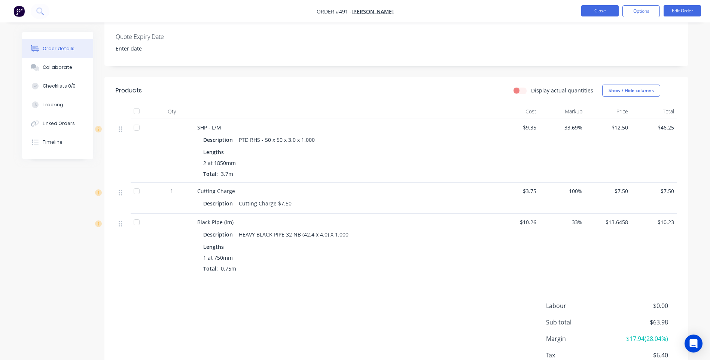
click at [602, 11] on button "Close" at bounding box center [599, 10] width 37 height 11
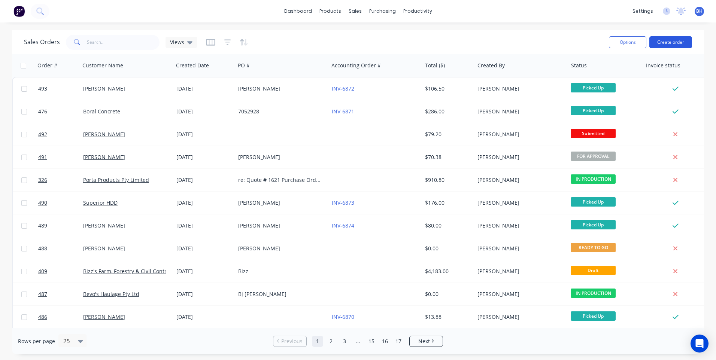
click at [662, 40] on button "Create order" at bounding box center [670, 42] width 43 height 12
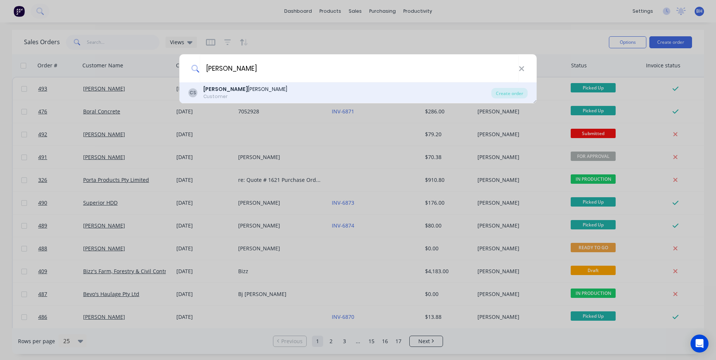
type input "[PERSON_NAME]"
click at [226, 86] on div "[PERSON_NAME]" at bounding box center [245, 89] width 84 height 8
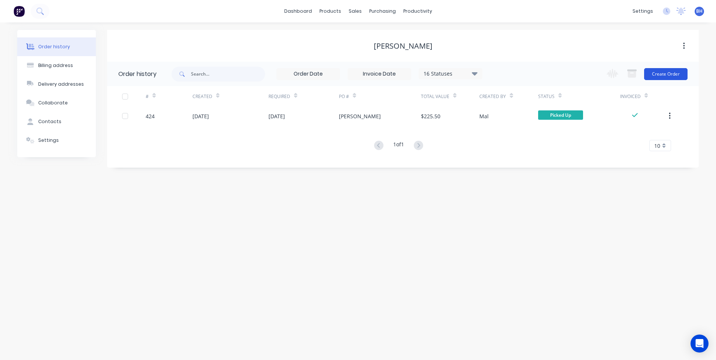
click at [660, 71] on button "Create Order" at bounding box center [665, 74] width 43 height 12
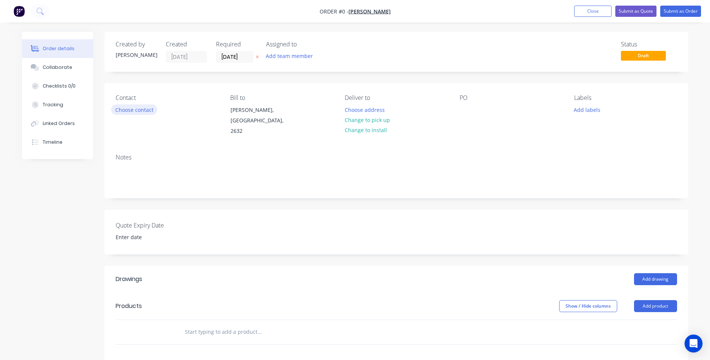
click at [143, 110] on button "Choose contact" at bounding box center [134, 109] width 46 height 10
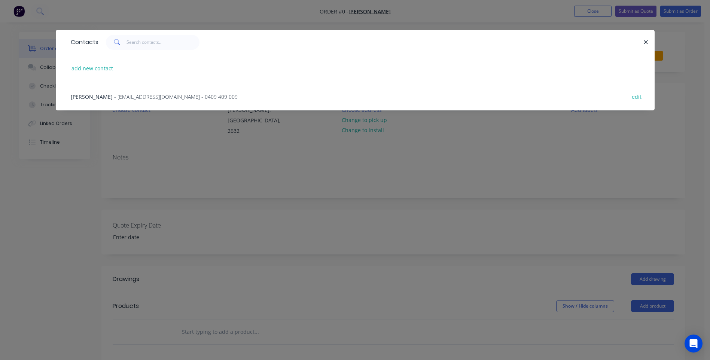
click at [114, 95] on span "- [EMAIL_ADDRESS][DOMAIN_NAME] - 0409 409 009" at bounding box center [176, 96] width 124 height 7
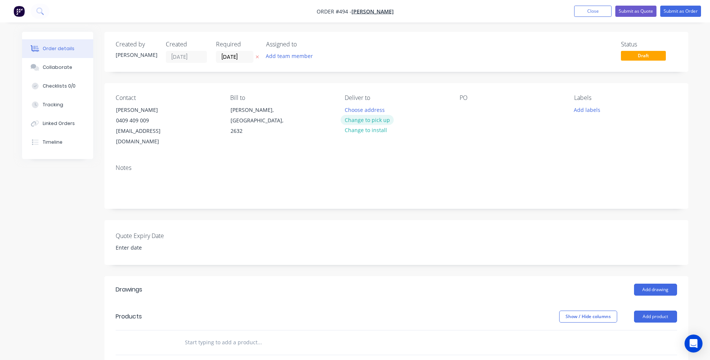
click at [356, 119] on button "Change to pick up" at bounding box center [367, 120] width 53 height 10
click at [239, 335] on input "text" at bounding box center [260, 342] width 150 height 15
click at [650, 311] on button "Add product" at bounding box center [655, 317] width 43 height 12
click at [642, 330] on div "Product catalogue" at bounding box center [642, 335] width 58 height 11
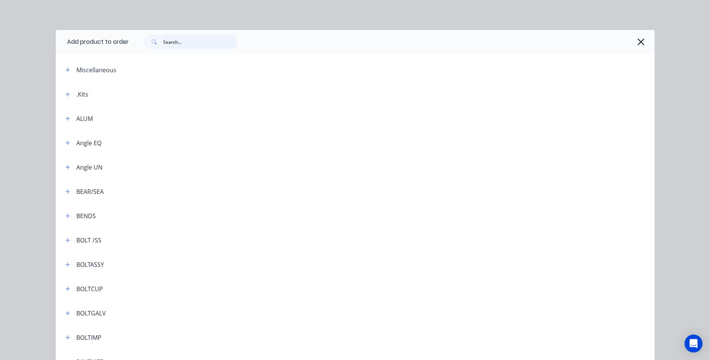
click at [189, 43] on input "text" at bounding box center [200, 41] width 74 height 15
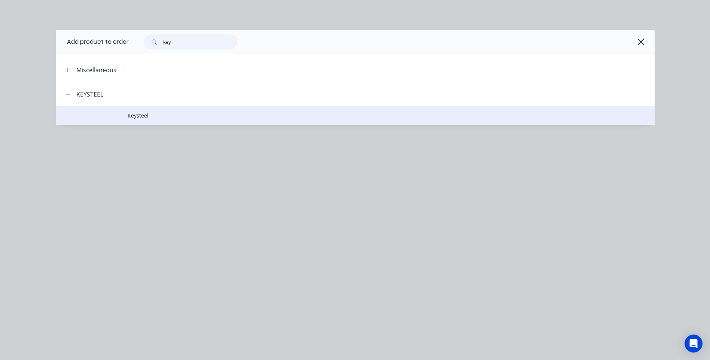
type input "key"
click at [145, 111] on td "Keysteel" at bounding box center [391, 115] width 527 height 19
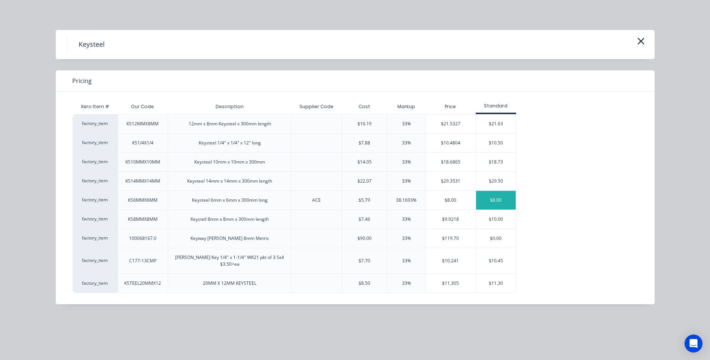
click at [491, 199] on div "$8.00" at bounding box center [496, 200] width 40 height 19
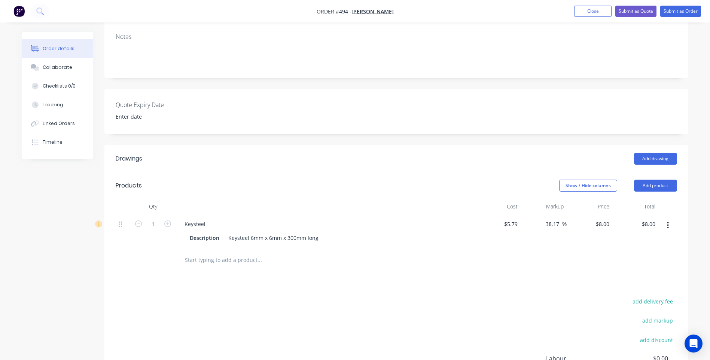
scroll to position [150, 0]
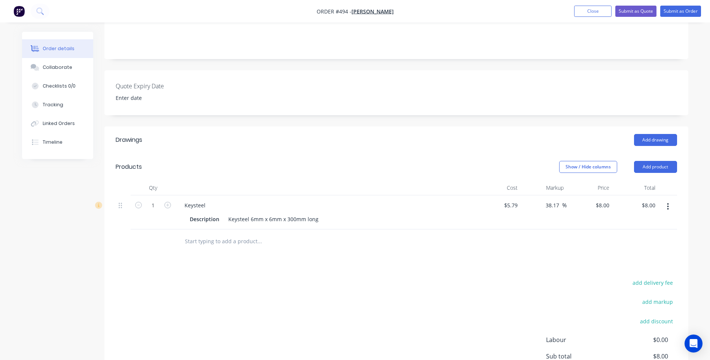
click at [667, 200] on button "button" at bounding box center [668, 206] width 18 height 13
click at [611, 264] on button "Delete" at bounding box center [641, 271] width 71 height 15
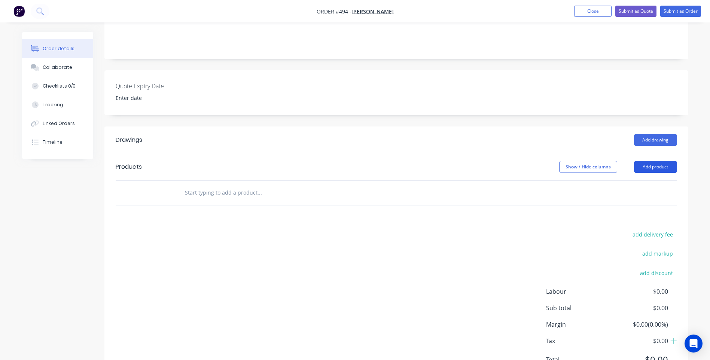
click at [656, 161] on button "Add product" at bounding box center [655, 167] width 43 height 12
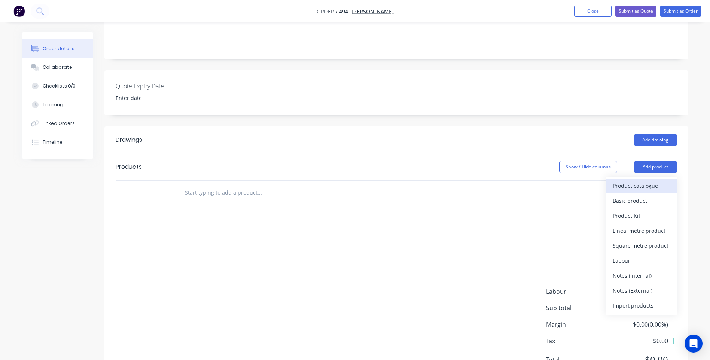
click at [637, 180] on div "Product catalogue" at bounding box center [642, 185] width 58 height 11
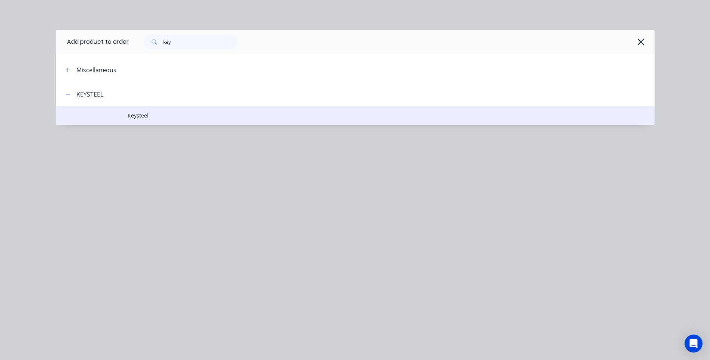
click at [123, 112] on td at bounding box center [92, 115] width 72 height 19
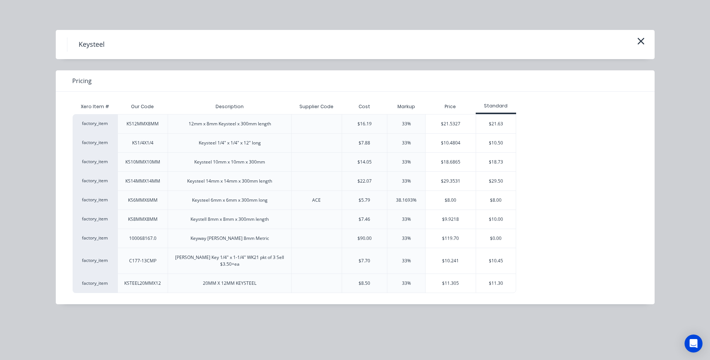
click at [295, 202] on div "ACE" at bounding box center [316, 200] width 51 height 19
click at [495, 200] on div "$8.00" at bounding box center [496, 200] width 40 height 19
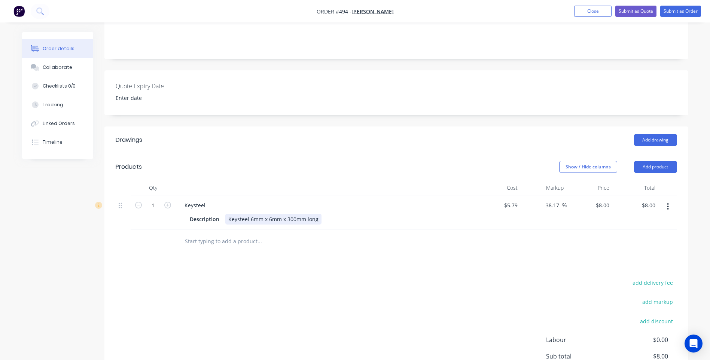
click at [304, 214] on div "Keysteel 6mm x 6mm x 300mm long" at bounding box center [273, 219] width 96 height 11
click at [313, 214] on div "Description Keysteel 6mm 60mm long" at bounding box center [324, 219] width 274 height 11
click at [653, 200] on input "8.00" at bounding box center [649, 205] width 17 height 11
type input "5.00"
type input "-13.64"
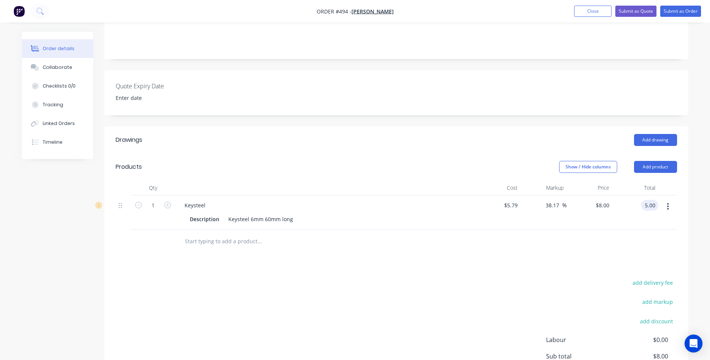
type input "$5.00"
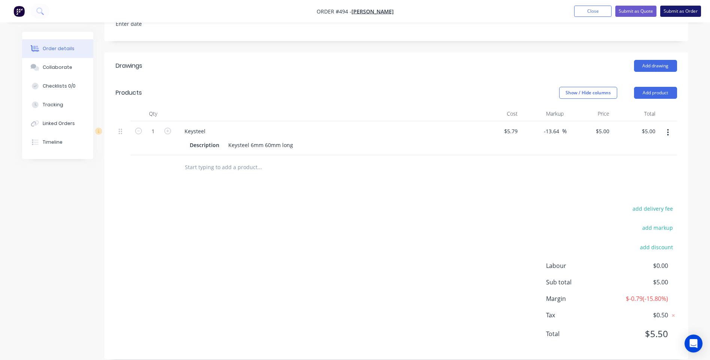
click at [674, 10] on button "Submit as Order" at bounding box center [680, 11] width 41 height 11
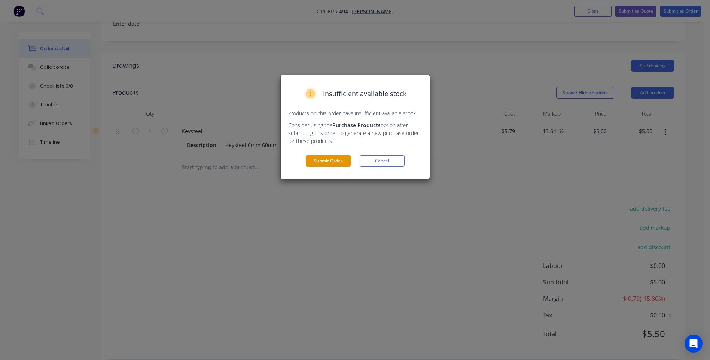
click at [331, 161] on button "Submit Order" at bounding box center [328, 160] width 45 height 11
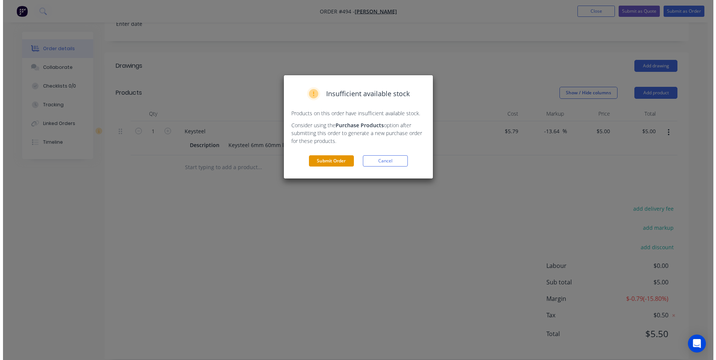
scroll to position [0, 0]
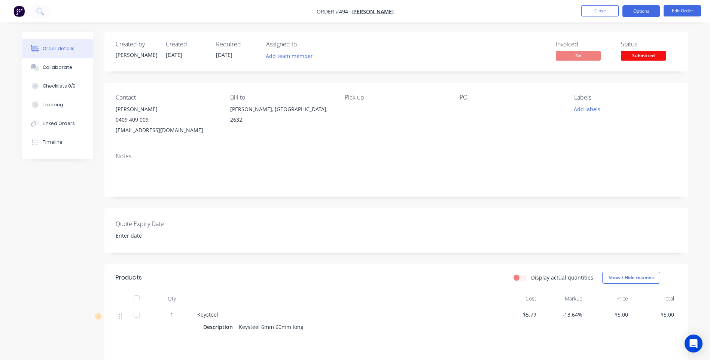
click at [640, 11] on button "Options" at bounding box center [641, 11] width 37 height 12
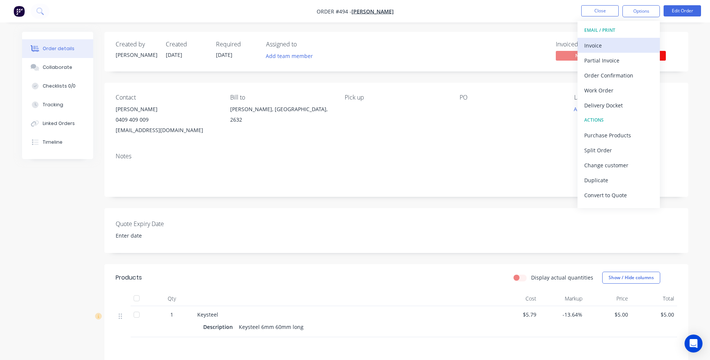
click at [592, 44] on div "Invoice" at bounding box center [618, 45] width 69 height 11
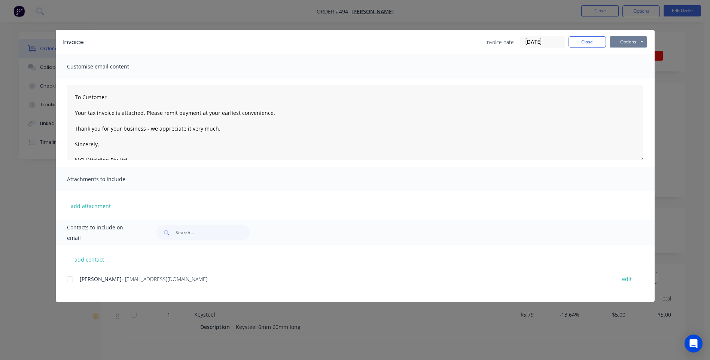
click at [624, 43] on button "Options" at bounding box center [628, 41] width 37 height 11
click at [620, 53] on button "Preview" at bounding box center [634, 55] width 48 height 12
click at [69, 282] on div at bounding box center [70, 279] width 15 height 15
click at [627, 45] on button "Options" at bounding box center [628, 41] width 37 height 11
click at [623, 78] on button "Email" at bounding box center [634, 80] width 48 height 12
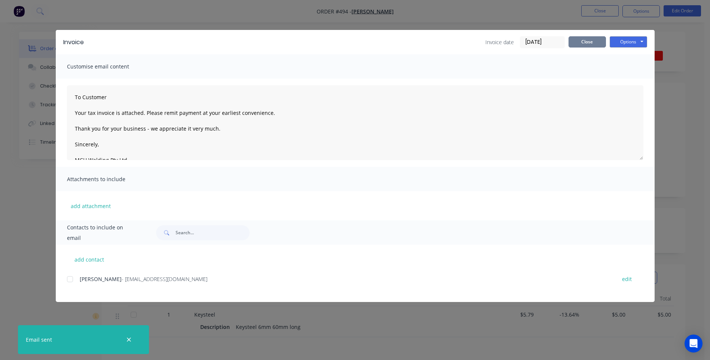
click at [581, 42] on button "Close" at bounding box center [587, 41] width 37 height 11
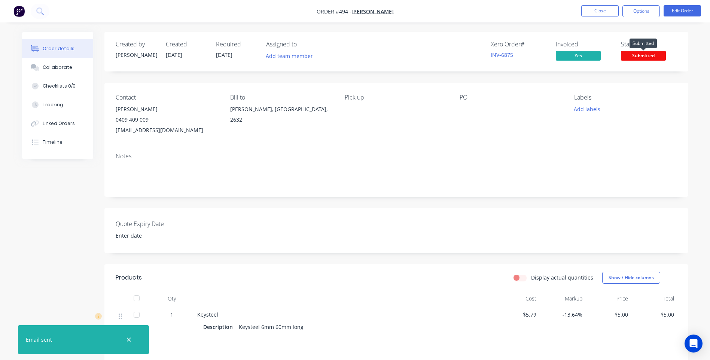
click at [633, 55] on span "Submitted" at bounding box center [643, 55] width 45 height 9
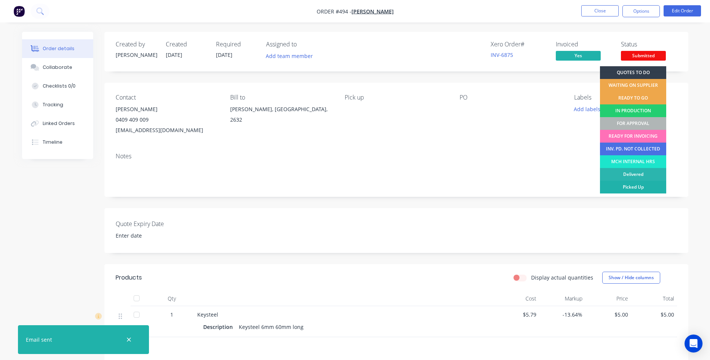
click at [630, 187] on div "Picked Up" at bounding box center [633, 187] width 66 height 13
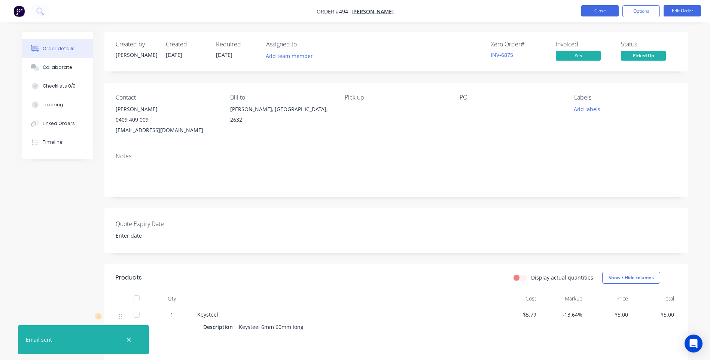
click at [591, 10] on button "Close" at bounding box center [599, 10] width 37 height 11
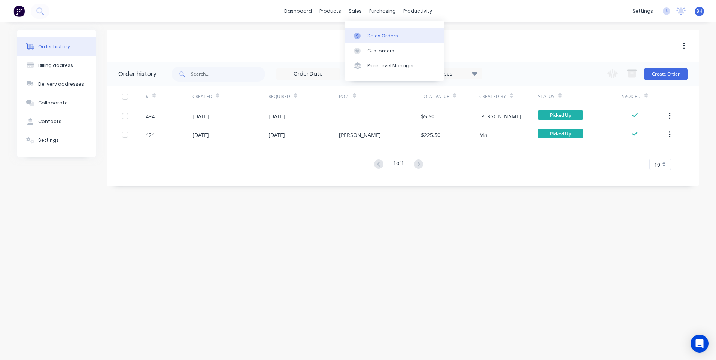
click at [371, 34] on div "Sales Orders" at bounding box center [382, 36] width 31 height 7
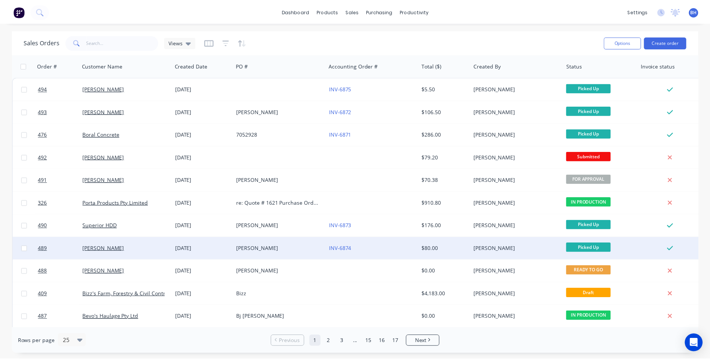
scroll to position [37, 0]
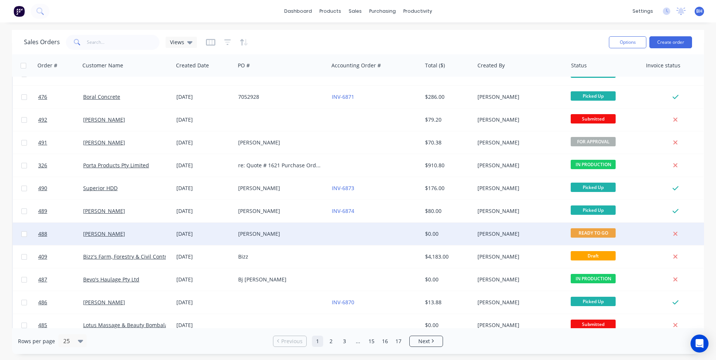
click at [321, 231] on div "[PERSON_NAME]" at bounding box center [279, 233] width 83 height 7
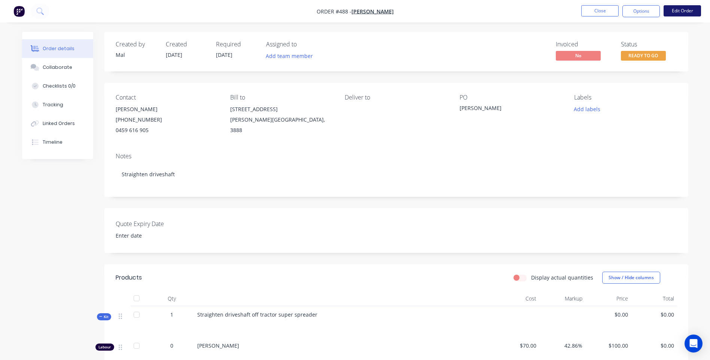
click at [675, 7] on button "Edit Order" at bounding box center [682, 10] width 37 height 11
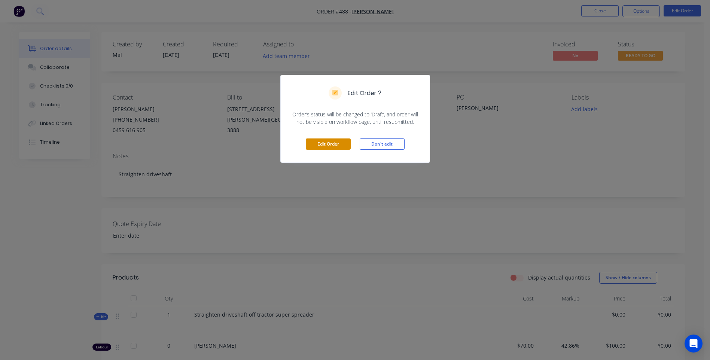
click at [326, 144] on button "Edit Order" at bounding box center [328, 144] width 45 height 11
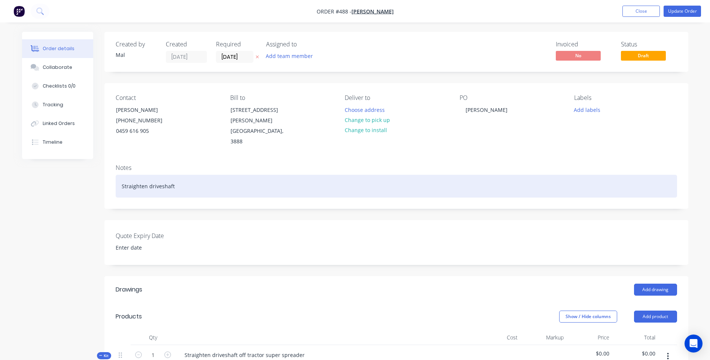
click at [194, 175] on div "Straighten driveshaft" at bounding box center [397, 186] width 562 height 23
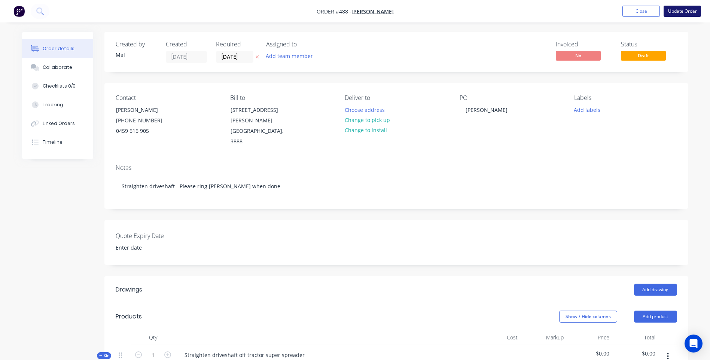
click at [686, 10] on button "Update Order" at bounding box center [682, 11] width 37 height 11
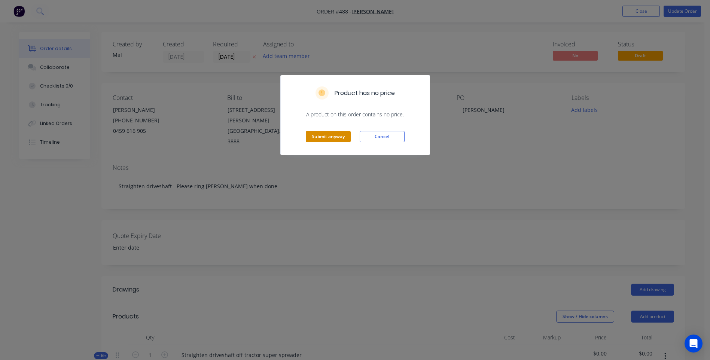
click at [333, 136] on button "Submit anyway" at bounding box center [328, 136] width 45 height 11
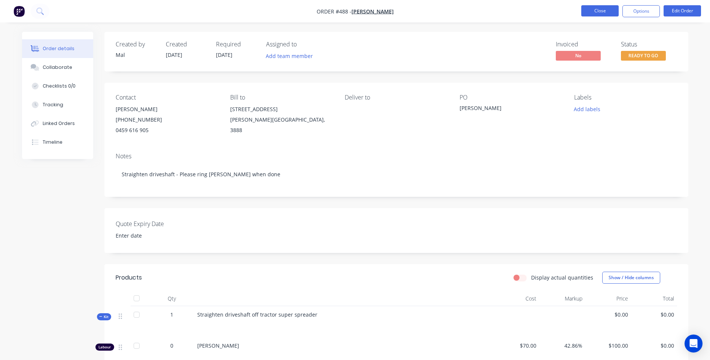
click at [595, 10] on button "Close" at bounding box center [599, 10] width 37 height 11
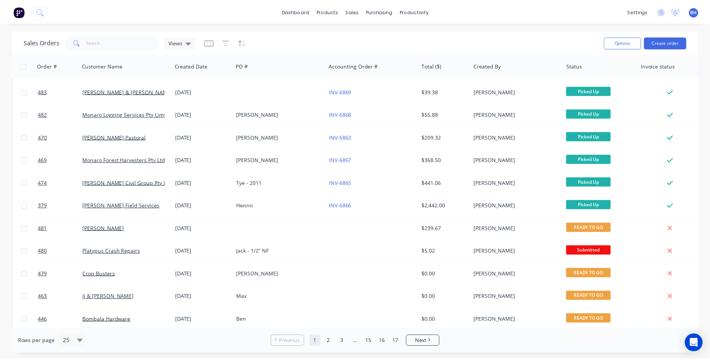
scroll to position [323, 0]
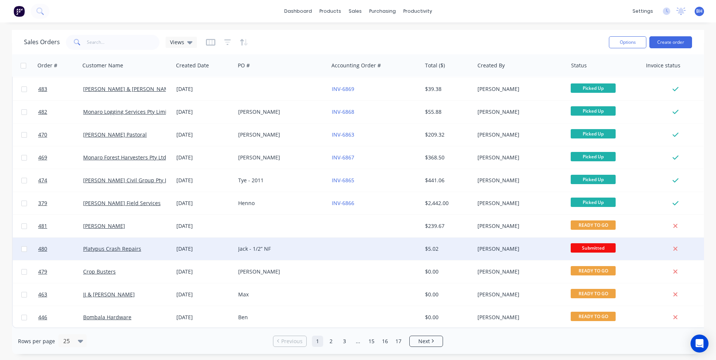
click at [373, 245] on div at bounding box center [375, 249] width 93 height 22
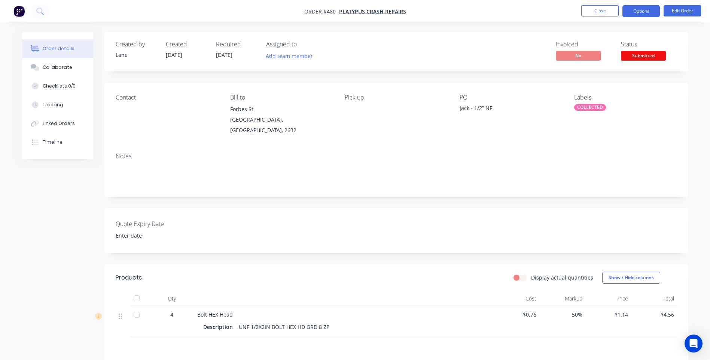
click at [631, 10] on button "Options" at bounding box center [641, 11] width 37 height 12
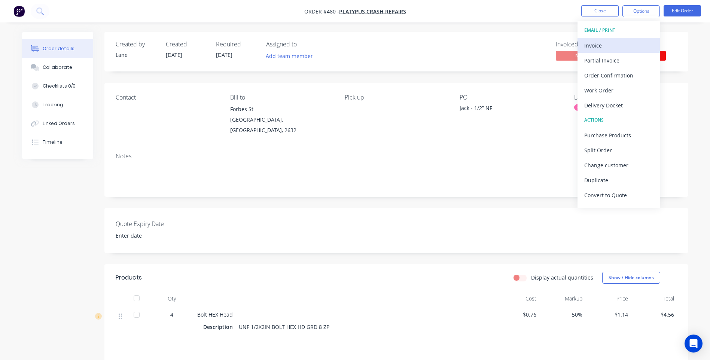
click at [597, 45] on div "Invoice" at bounding box center [618, 45] width 69 height 11
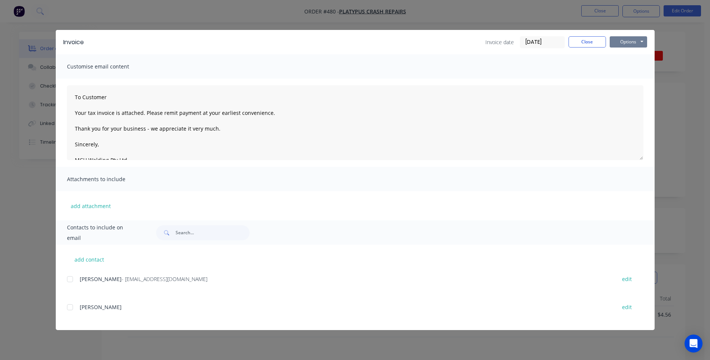
click at [638, 42] on button "Options" at bounding box center [628, 41] width 37 height 11
click at [635, 53] on button "Preview" at bounding box center [634, 55] width 48 height 12
click at [624, 41] on button "Options" at bounding box center [628, 41] width 37 height 11
click at [70, 280] on div at bounding box center [70, 279] width 15 height 15
click at [622, 42] on button "Options" at bounding box center [628, 41] width 37 height 11
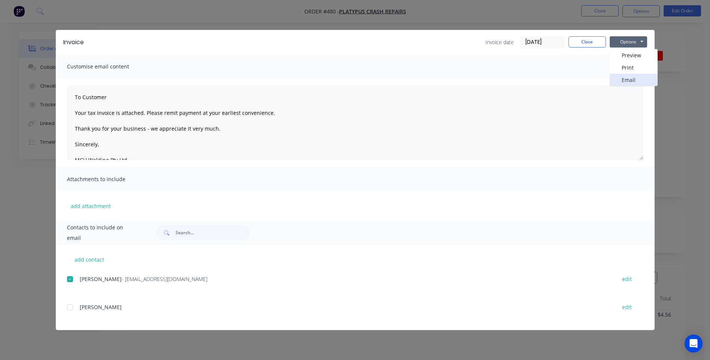
click at [624, 77] on button "Email" at bounding box center [634, 80] width 48 height 12
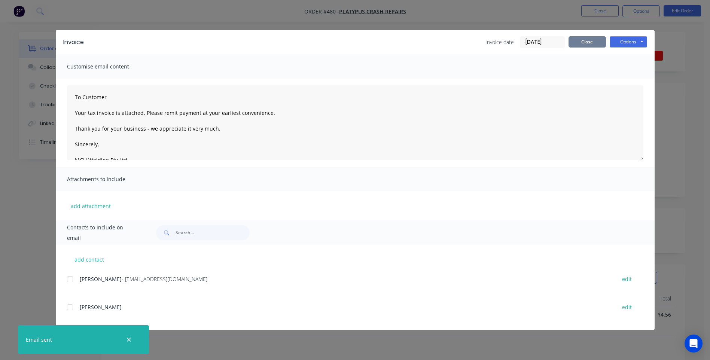
click at [580, 39] on button "Close" at bounding box center [587, 41] width 37 height 11
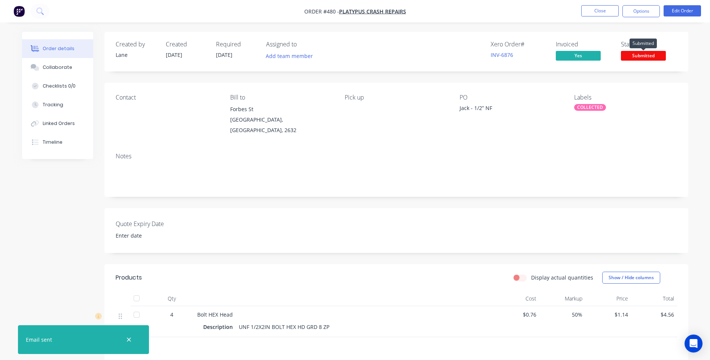
click at [636, 54] on span "Submitted" at bounding box center [643, 55] width 45 height 9
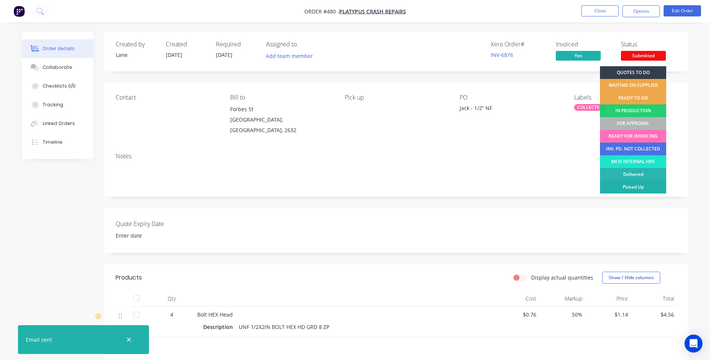
click at [634, 185] on div "Picked Up" at bounding box center [633, 187] width 66 height 13
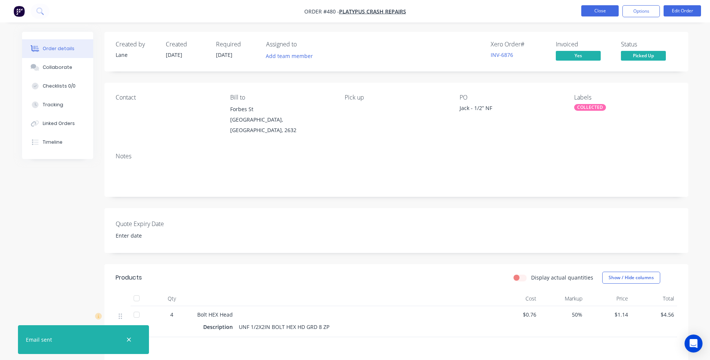
click at [593, 11] on button "Close" at bounding box center [599, 10] width 37 height 11
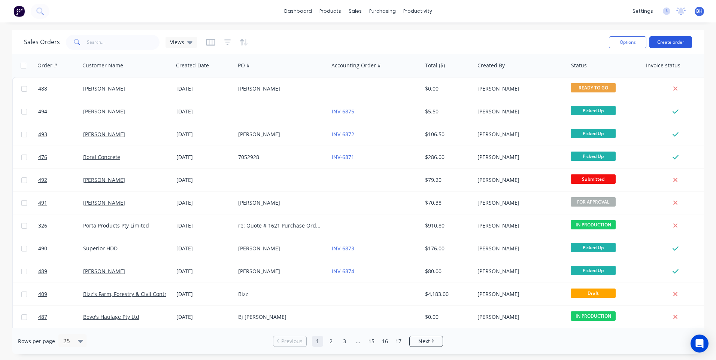
click at [668, 39] on button "Create order" at bounding box center [670, 42] width 43 height 12
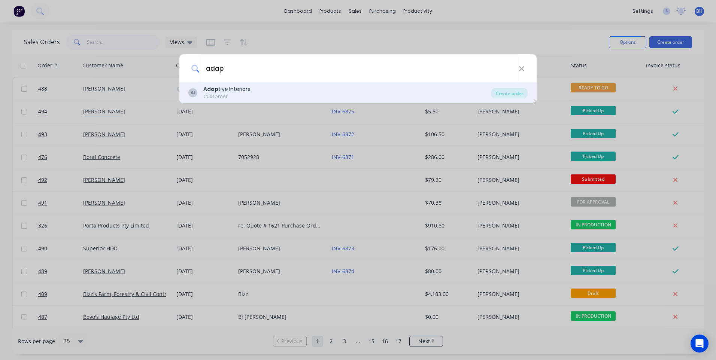
type input "adap"
click at [214, 87] on b "Adap" at bounding box center [210, 88] width 15 height 7
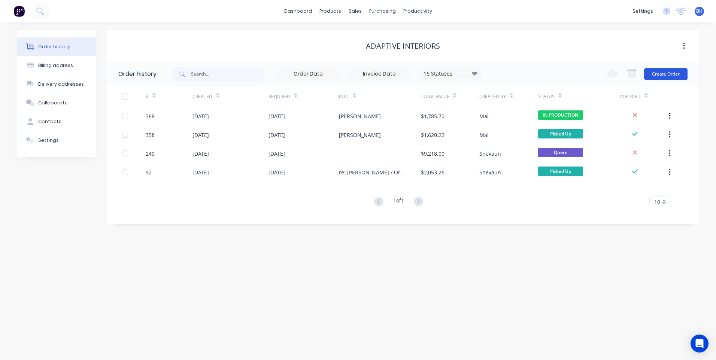
click at [655, 73] on button "Create Order" at bounding box center [665, 74] width 43 height 12
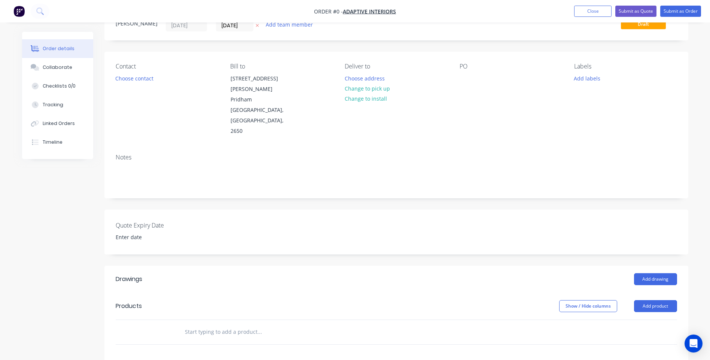
scroll to position [75, 0]
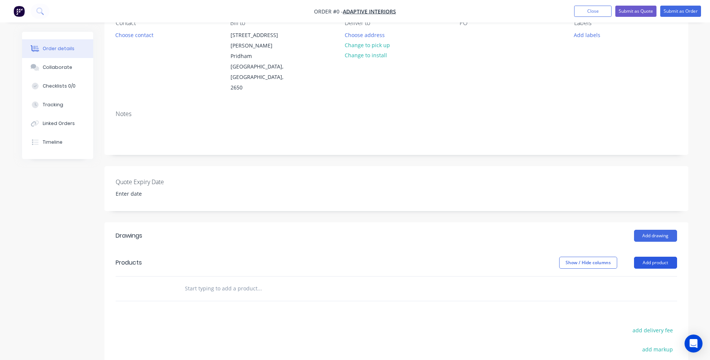
click at [656, 257] on button "Add product" at bounding box center [655, 263] width 43 height 12
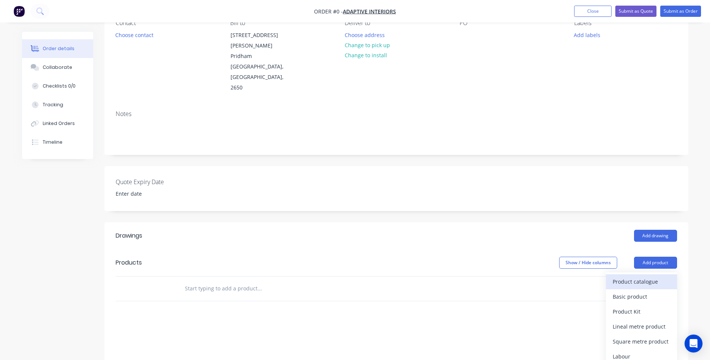
click at [642, 276] on div "Product catalogue" at bounding box center [642, 281] width 58 height 11
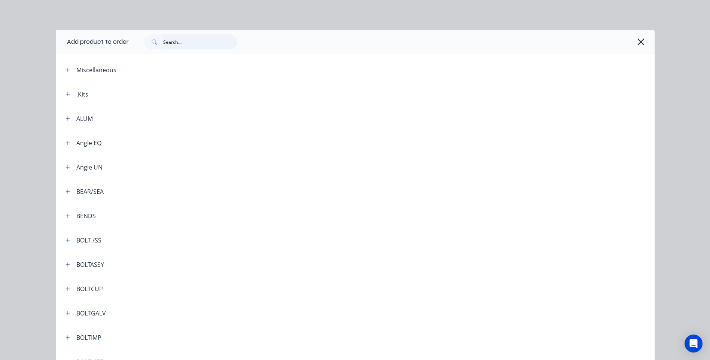
click at [203, 40] on input "text" at bounding box center [200, 41] width 74 height 15
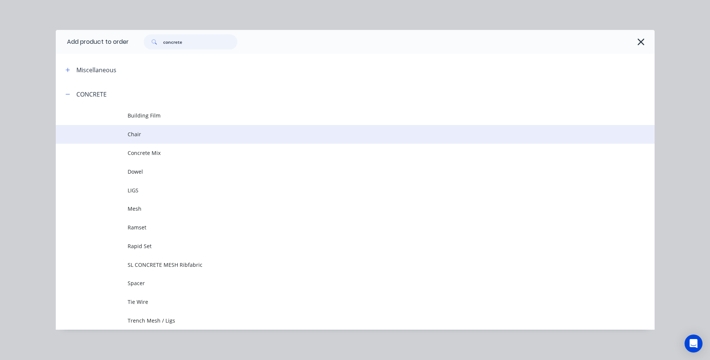
type input "concrete"
click at [132, 135] on span "Chair" at bounding box center [339, 134] width 422 height 8
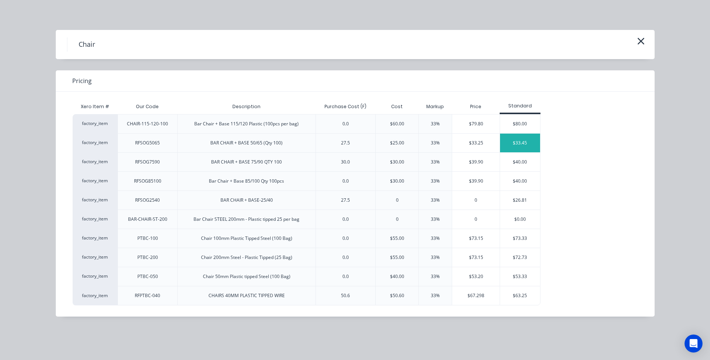
click at [525, 140] on div "$33.45" at bounding box center [520, 143] width 40 height 19
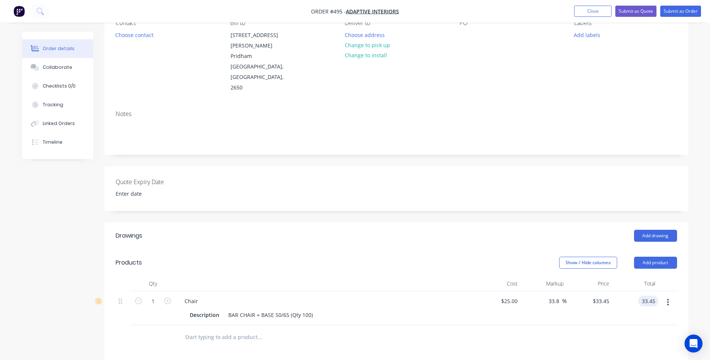
click at [654, 296] on input "33.45" at bounding box center [649, 301] width 17 height 11
type input "30.00"
type input "20"
type input "$30.00"
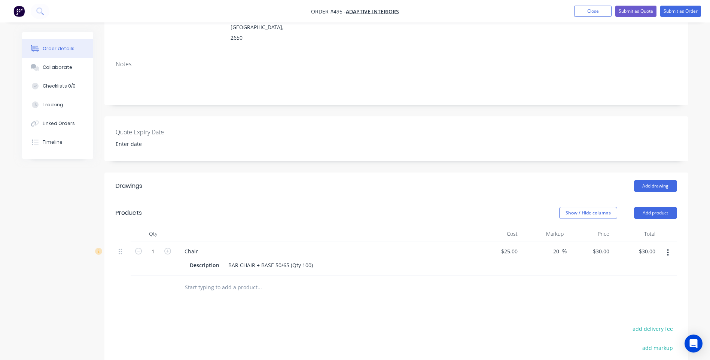
scroll to position [224, 0]
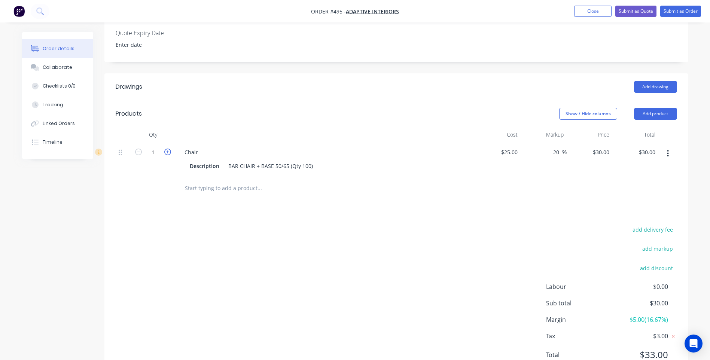
click at [168, 149] on icon "button" at bounding box center [167, 152] width 7 height 7
type input "2"
type input "$60.00"
click at [228, 181] on input "text" at bounding box center [260, 188] width 150 height 15
click at [652, 108] on button "Add product" at bounding box center [655, 114] width 43 height 12
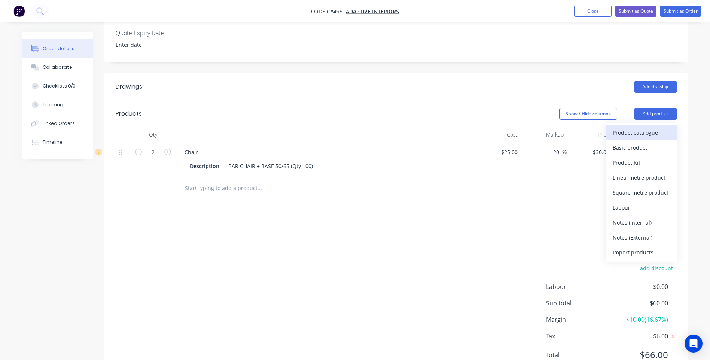
click at [629, 127] on div "Product catalogue" at bounding box center [642, 132] width 58 height 11
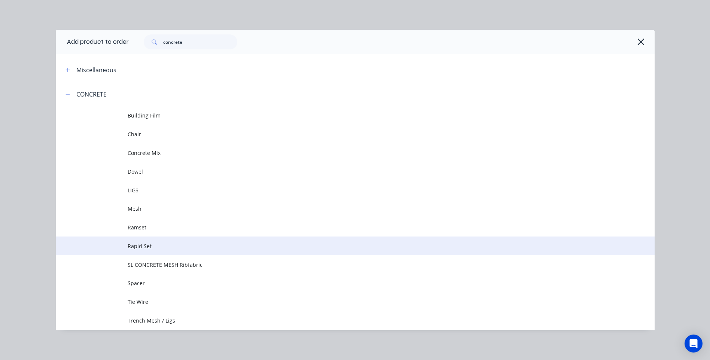
scroll to position [3, 0]
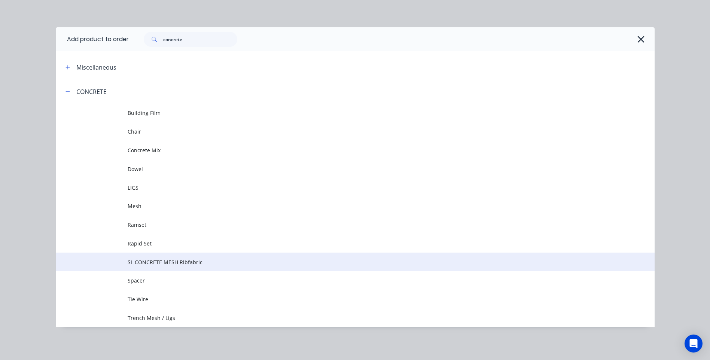
click at [177, 261] on span "SL CONCRETE MESH Ribfabric" at bounding box center [339, 262] width 422 height 8
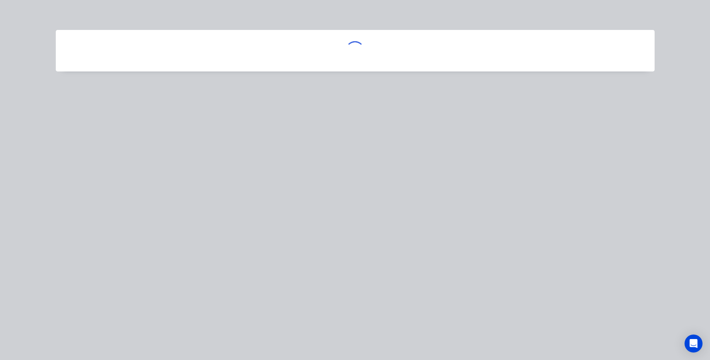
scroll to position [0, 0]
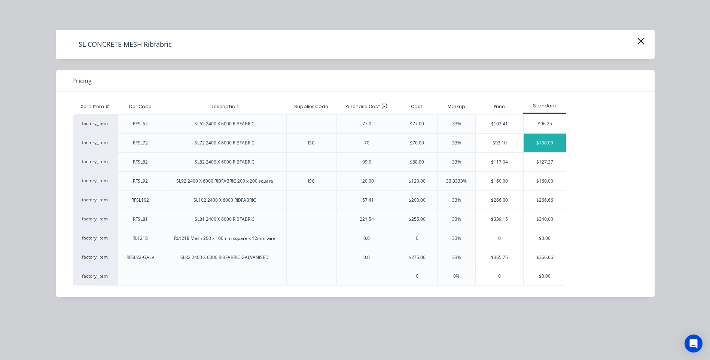
click at [550, 142] on div "$100.00" at bounding box center [545, 143] width 42 height 19
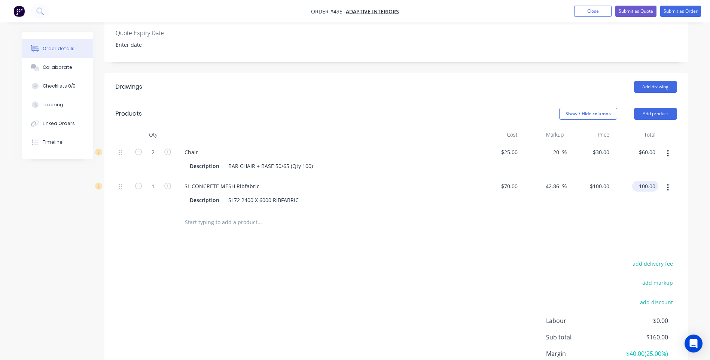
click at [647, 181] on input "100.00" at bounding box center [646, 186] width 23 height 11
type input "$100.00"
click at [169, 183] on icon "button" at bounding box center [167, 186] width 7 height 7
type input "2"
type input "$200.00"
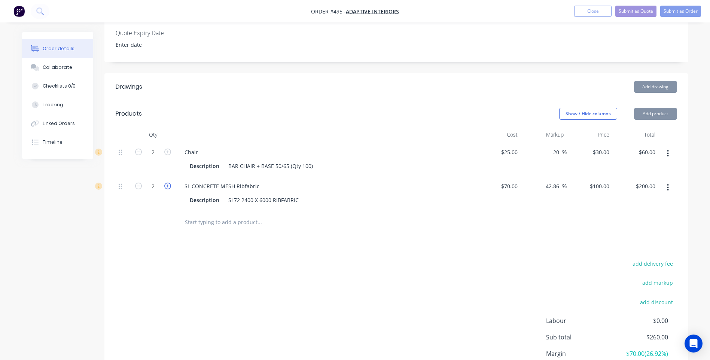
click at [169, 183] on icon "button" at bounding box center [167, 186] width 7 height 7
type input "3"
type input "$300.00"
click at [169, 183] on icon "button" at bounding box center [167, 186] width 7 height 7
type input "4"
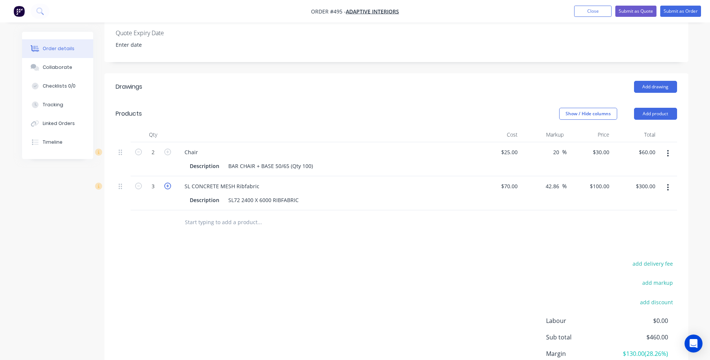
type input "$400.00"
click at [169, 183] on icon "button" at bounding box center [167, 186] width 7 height 7
type input "5"
type input "$500.00"
click at [169, 183] on icon "button" at bounding box center [167, 186] width 7 height 7
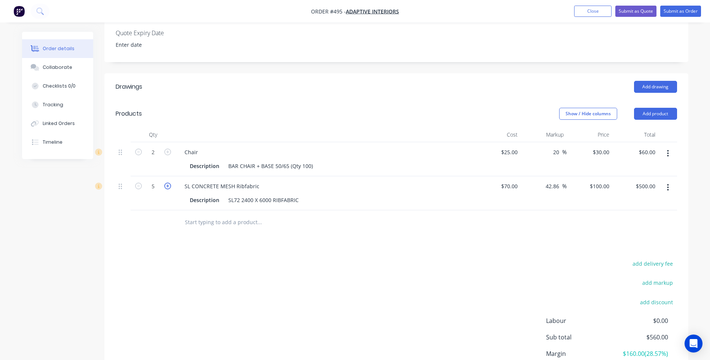
type input "6"
type input "$600.00"
click at [169, 183] on icon "button" at bounding box center [167, 186] width 7 height 7
type input "7"
type input "$700.00"
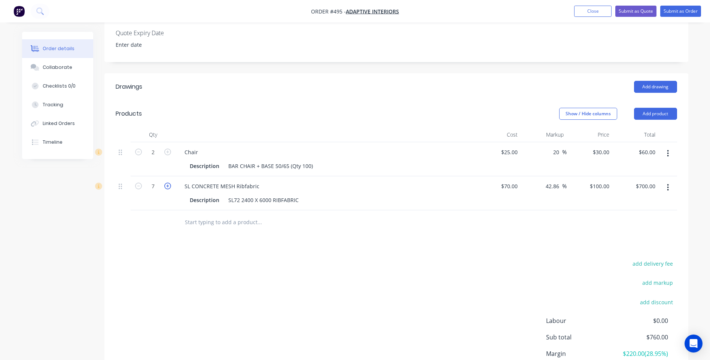
click at [169, 183] on icon "button" at bounding box center [167, 186] width 7 height 7
type input "8"
type input "$800.00"
click at [169, 183] on icon "button" at bounding box center [167, 186] width 7 height 7
type input "9"
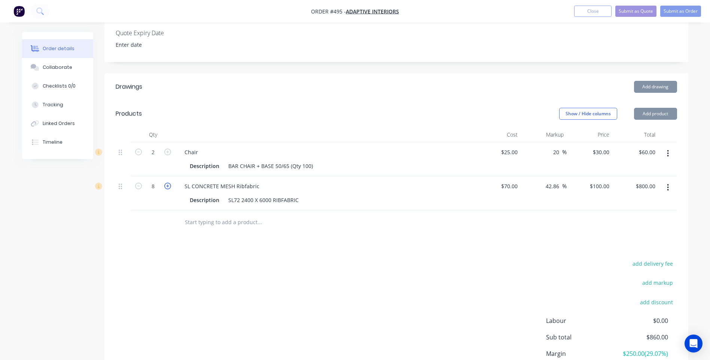
type input "$900.00"
click at [169, 183] on icon "button" at bounding box center [167, 186] width 7 height 7
type input "10"
type input "$1,000.00"
click at [169, 183] on icon "button" at bounding box center [167, 186] width 7 height 7
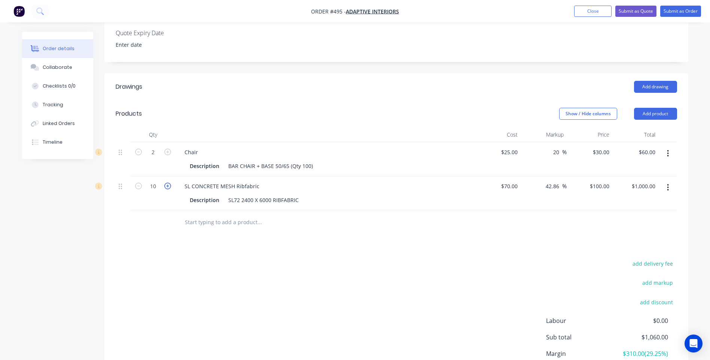
type input "11"
type input "$1,100.00"
click at [169, 183] on icon "button" at bounding box center [167, 186] width 7 height 7
type input "12"
type input "$1,200.00"
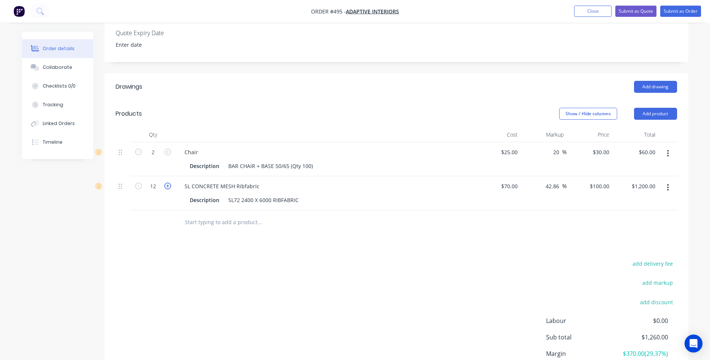
click at [169, 183] on icon "button" at bounding box center [167, 186] width 7 height 7
type input "13"
type input "$1,300.00"
click at [169, 183] on icon "button" at bounding box center [167, 186] width 7 height 7
type input "14"
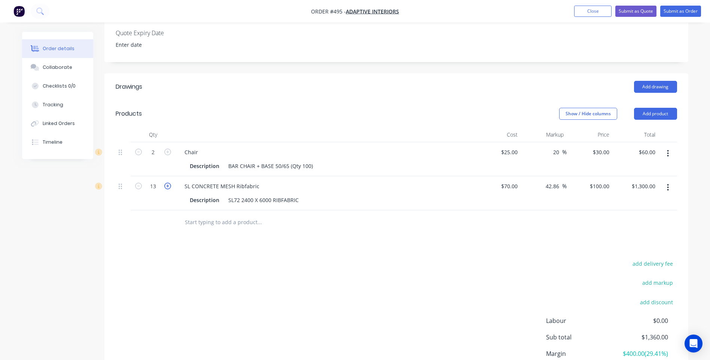
type input "$1,400.00"
click at [169, 183] on icon "button" at bounding box center [167, 186] width 7 height 7
type input "15"
type input "$1,500.00"
click at [603, 181] on input "100" at bounding box center [600, 186] width 23 height 11
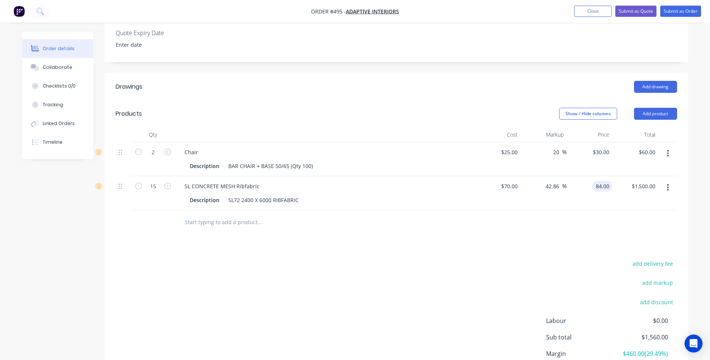
type input "84.00"
type input "20"
type input "$84.00"
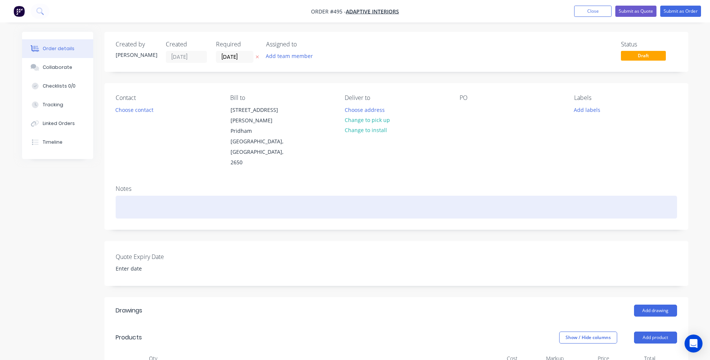
type input "$1,260.00"
click at [153, 196] on div at bounding box center [397, 207] width 562 height 23
drag, startPoint x: 311, startPoint y: 178, endPoint x: 317, endPoint y: 200, distance: 22.7
click at [311, 196] on div "Please deliver with Other Order to Delegate - MAL TO CHECK PRICE !! I charges s…" at bounding box center [397, 207] width 562 height 23
click at [371, 196] on div "Please deliver with Other Order to Delegate - MAL TO CHECK PRICE !! I charged s…" at bounding box center [397, 207] width 562 height 23
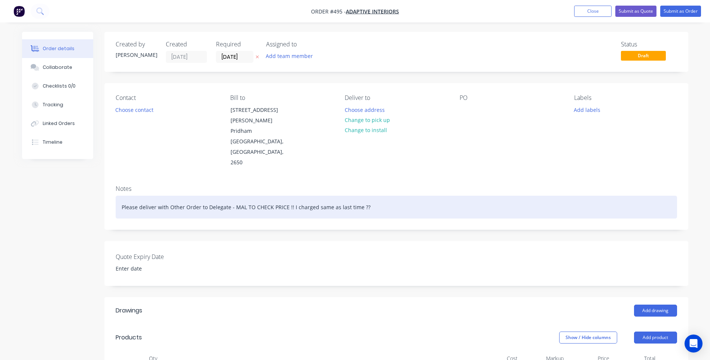
click at [172, 196] on div "Please deliver with Other Order to Delegate - MAL TO CHECK PRICE !! I charged s…" at bounding box center [397, 207] width 562 height 23
click at [366, 196] on div "Please deliver with other Order to Delegate - MAL TO CHECK PRICE !! I charged s…" at bounding box center [397, 207] width 562 height 23
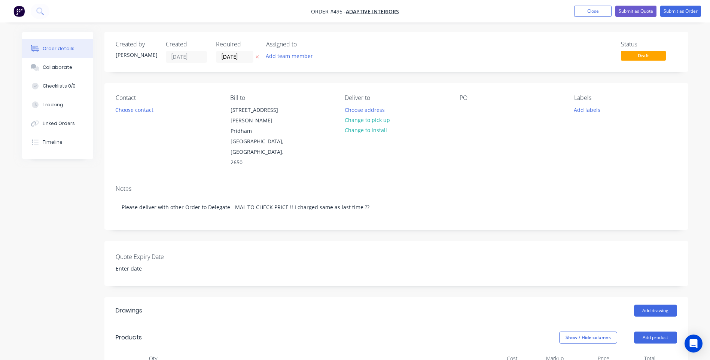
click at [469, 96] on div "PO" at bounding box center [511, 97] width 103 height 7
click at [464, 94] on div "PO" at bounding box center [511, 97] width 103 height 7
drag, startPoint x: 475, startPoint y: 98, endPoint x: 465, endPoint y: 103, distance: 11.4
click at [473, 101] on div "PO" at bounding box center [511, 97] width 103 height 7
click at [465, 101] on div "PO" at bounding box center [511, 97] width 103 height 7
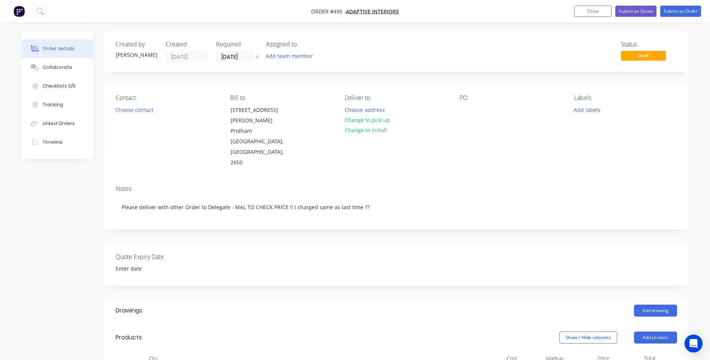
click at [470, 98] on div "PO" at bounding box center [511, 97] width 103 height 7
click at [460, 105] on div at bounding box center [466, 109] width 12 height 11
click at [587, 109] on button "Add labels" at bounding box center [587, 109] width 34 height 10
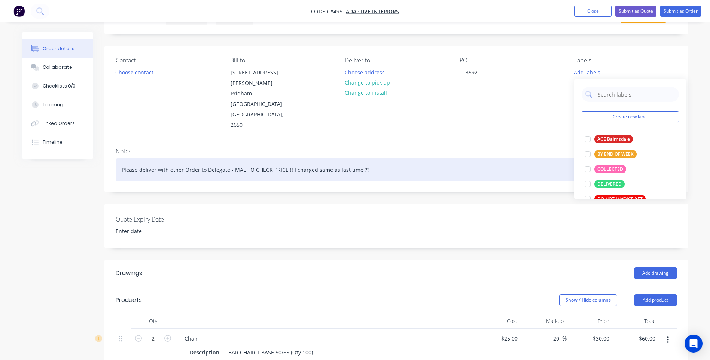
click at [483, 158] on div "Please deliver with other Order to Delegate - MAL TO CHECK PRICE !! I charged s…" at bounding box center [397, 169] width 562 height 23
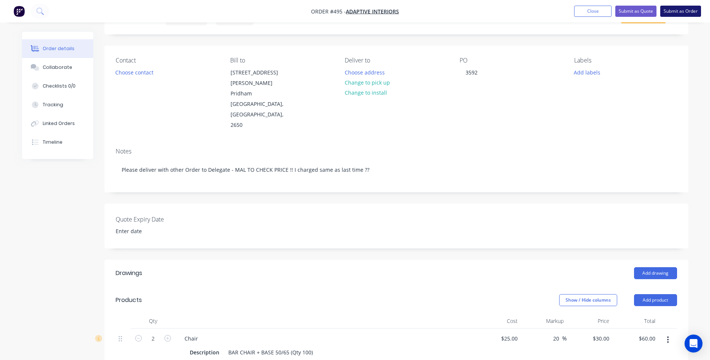
click at [681, 9] on button "Submit as Order" at bounding box center [680, 11] width 41 height 11
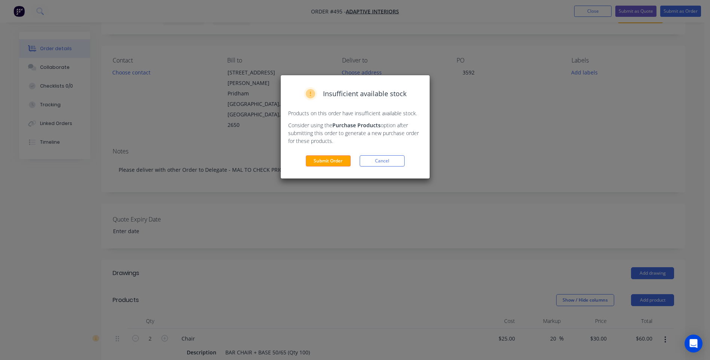
click at [326, 161] on button "Submit Order" at bounding box center [328, 160] width 45 height 11
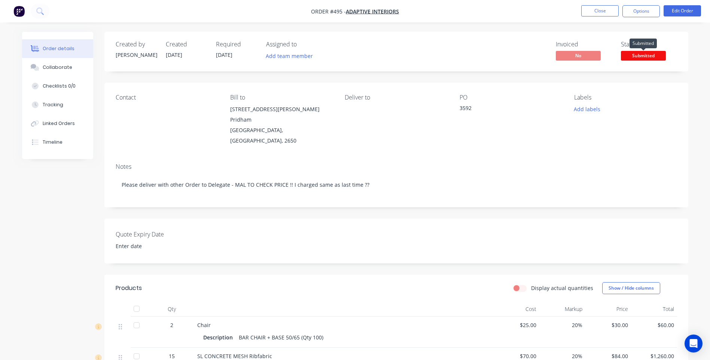
click at [649, 57] on span "Submitted" at bounding box center [643, 55] width 45 height 9
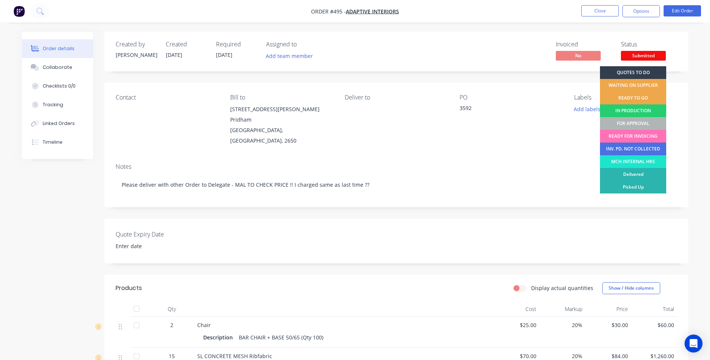
click at [675, 35] on div "Created by [PERSON_NAME] Created [DATE] Required [DATE] Assigned to Add team me…" at bounding box center [396, 52] width 584 height 40
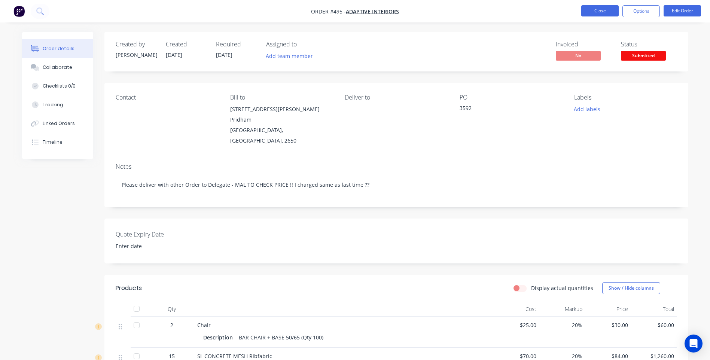
click at [589, 9] on button "Close" at bounding box center [599, 10] width 37 height 11
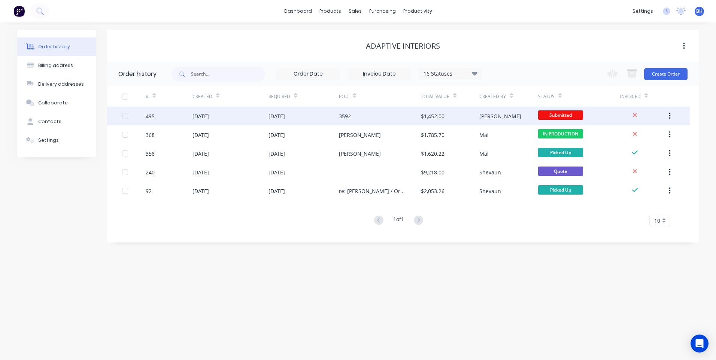
click at [373, 114] on div "3592" at bounding box center [380, 116] width 82 height 19
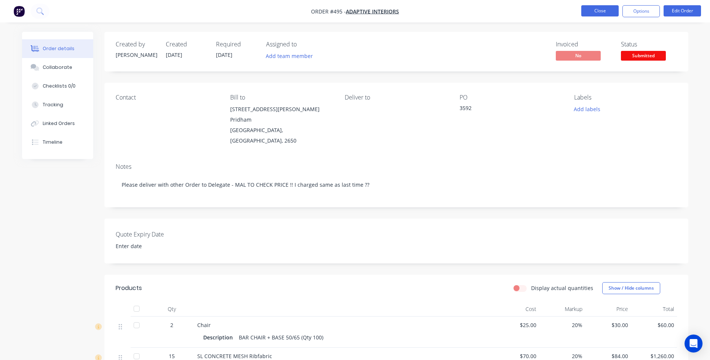
click at [596, 11] on button "Close" at bounding box center [599, 10] width 37 height 11
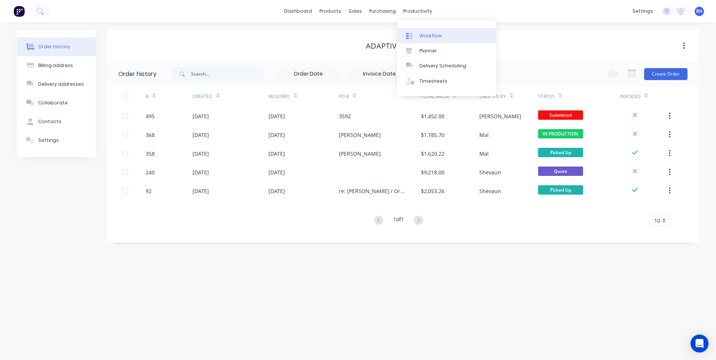
click at [427, 33] on div "Workflow" at bounding box center [430, 36] width 22 height 7
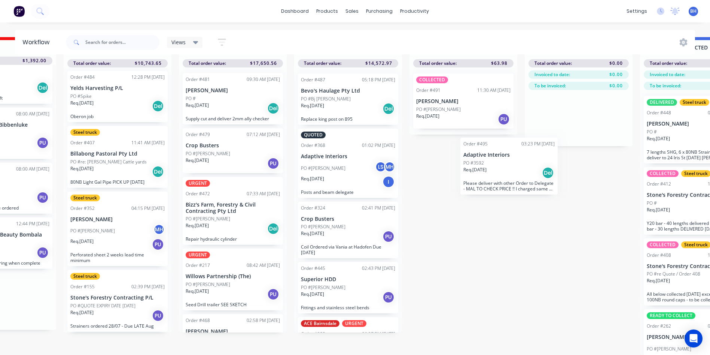
scroll to position [32, 198]
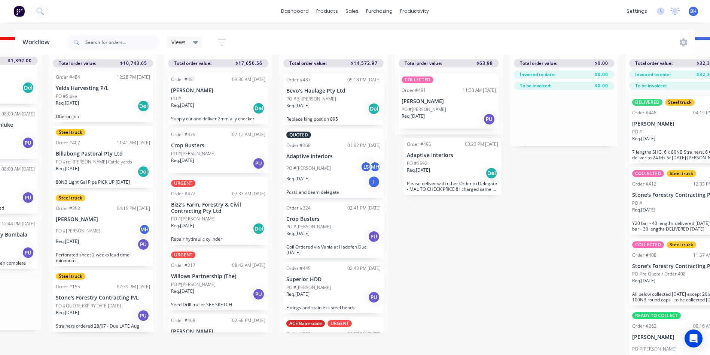
drag, startPoint x: 192, startPoint y: 298, endPoint x: 462, endPoint y: 169, distance: 299.6
click at [462, 169] on div "QUOTES TO DO 1 Status colour #273444 hex #273444 Save Cancel Notifications Emai…" at bounding box center [421, 195] width 1249 height 317
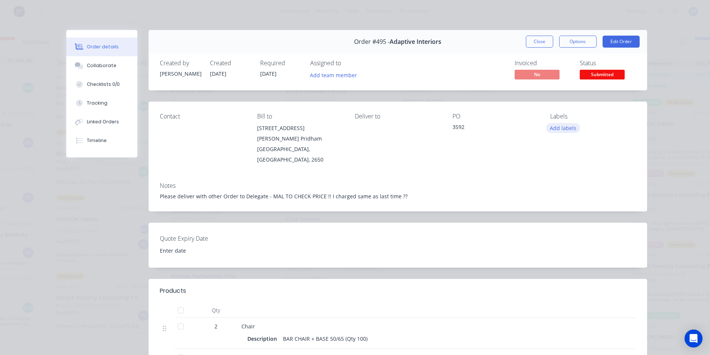
click at [552, 128] on button "Add labels" at bounding box center [563, 128] width 34 height 10
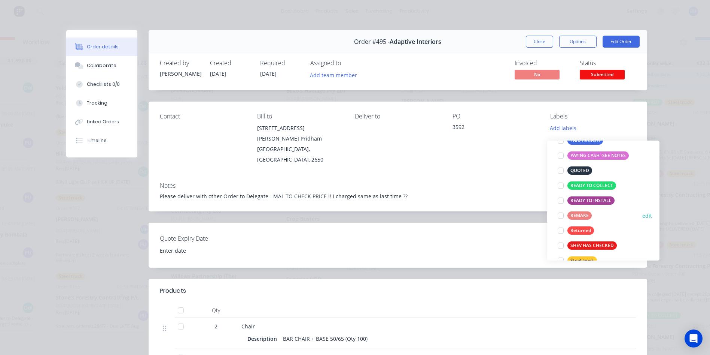
scroll to position [180, 0]
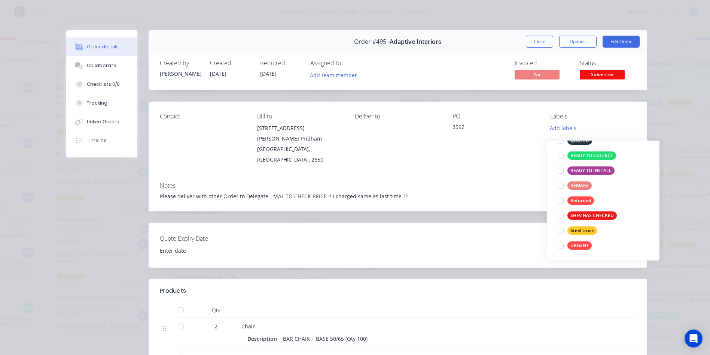
click at [675, 167] on div "Order details Collaborate Checklists 0/0 Tracking Linked Orders Timeline Order …" at bounding box center [355, 177] width 710 height 355
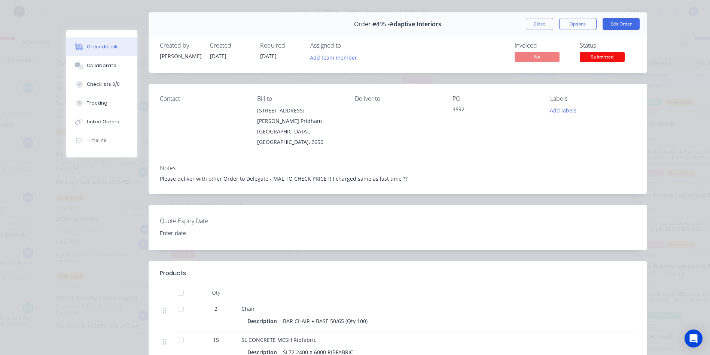
scroll to position [0, 0]
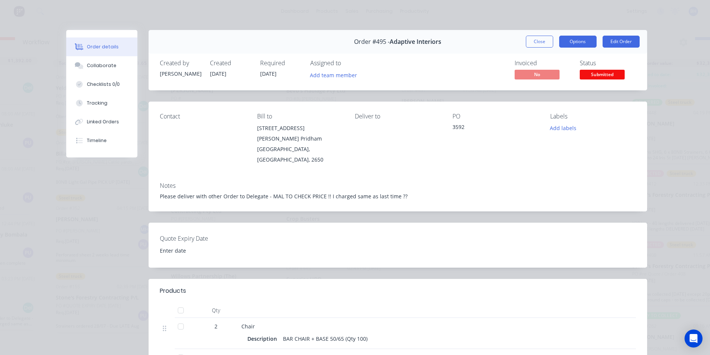
click at [578, 40] on button "Options" at bounding box center [577, 42] width 37 height 12
click at [521, 16] on div "Order details Collaborate Checklists 0/0 Tracking Linked Orders Timeline Order …" at bounding box center [355, 177] width 710 height 355
click at [596, 73] on span "Submitted" at bounding box center [602, 74] width 45 height 9
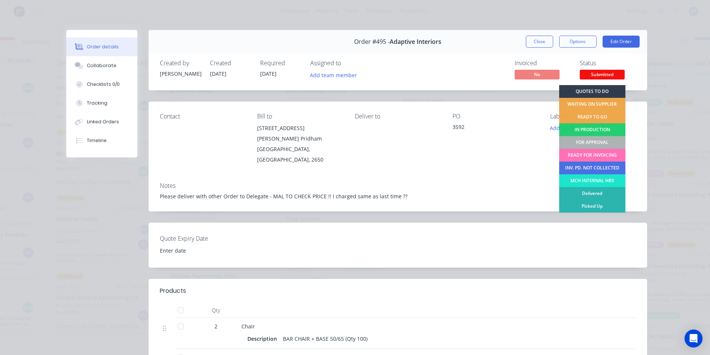
click at [595, 140] on div "FOR APPROVAL" at bounding box center [592, 142] width 66 height 13
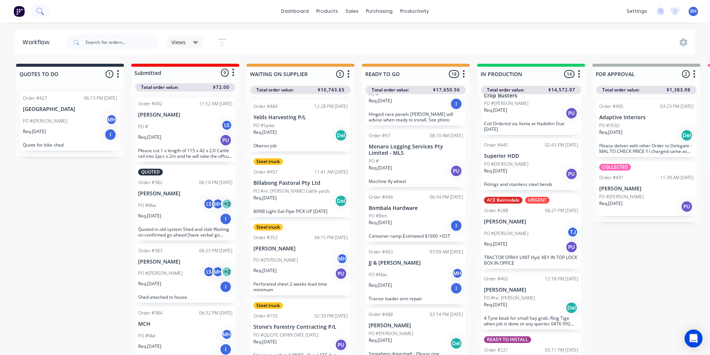
click at [37, 7] on button at bounding box center [40, 11] width 19 height 15
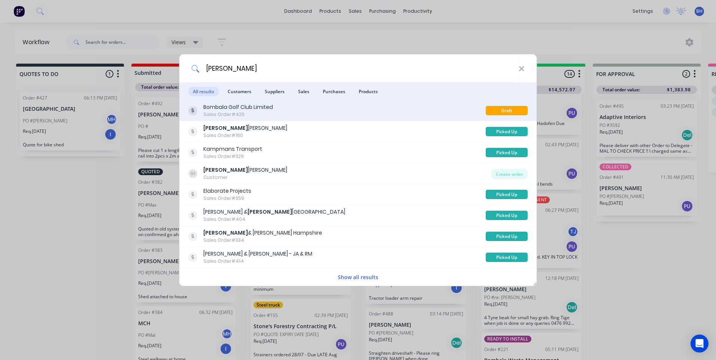
type input "[PERSON_NAME]"
click at [306, 109] on div "Bombala Golf Club Limited Sales Order #425" at bounding box center [336, 110] width 297 height 15
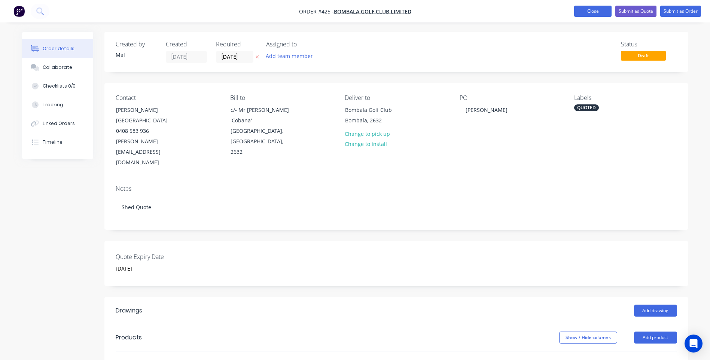
click at [578, 9] on button "Close" at bounding box center [592, 11] width 37 height 11
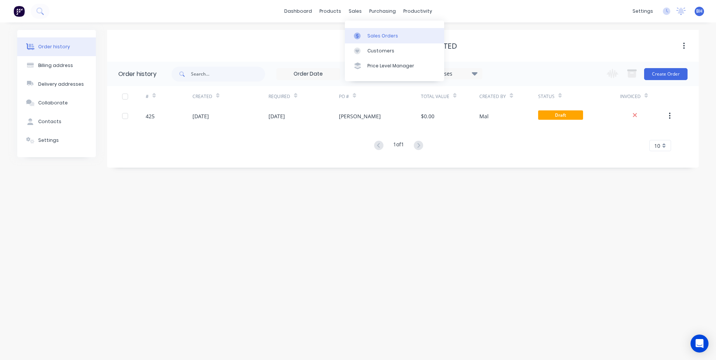
click at [369, 34] on div "Sales Orders" at bounding box center [382, 36] width 31 height 7
